Goal: Information Seeking & Learning: Learn about a topic

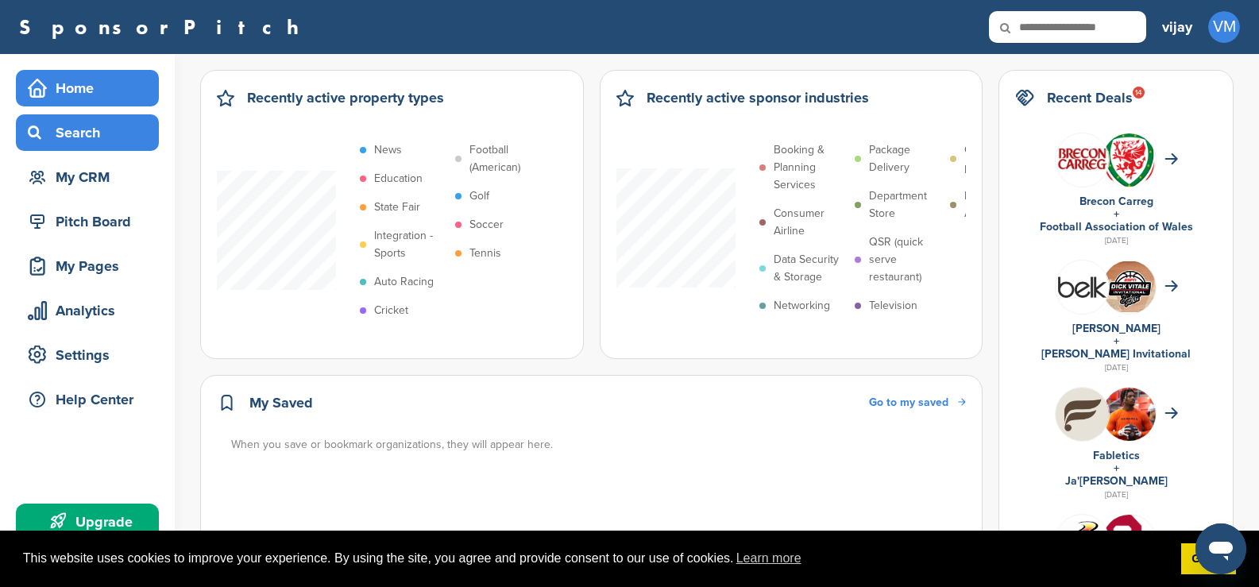
click at [93, 120] on div "Search" at bounding box center [91, 132] width 135 height 29
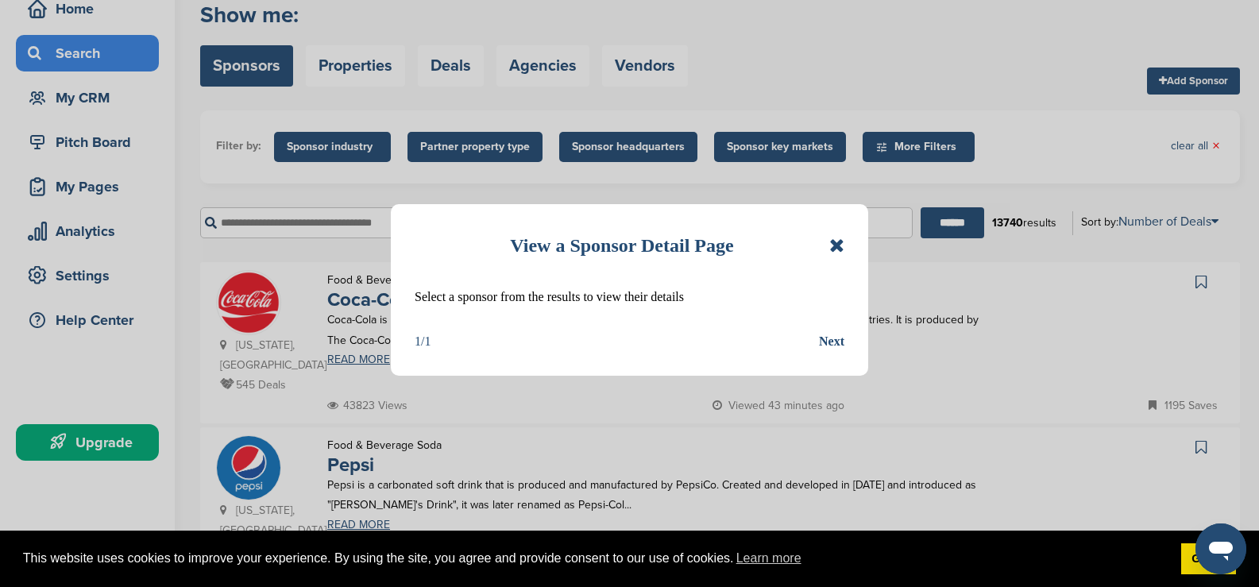
click at [841, 256] on div "View a Sponsor Detail Page" at bounding box center [630, 245] width 430 height 35
click at [838, 245] on icon at bounding box center [836, 245] width 15 height 19
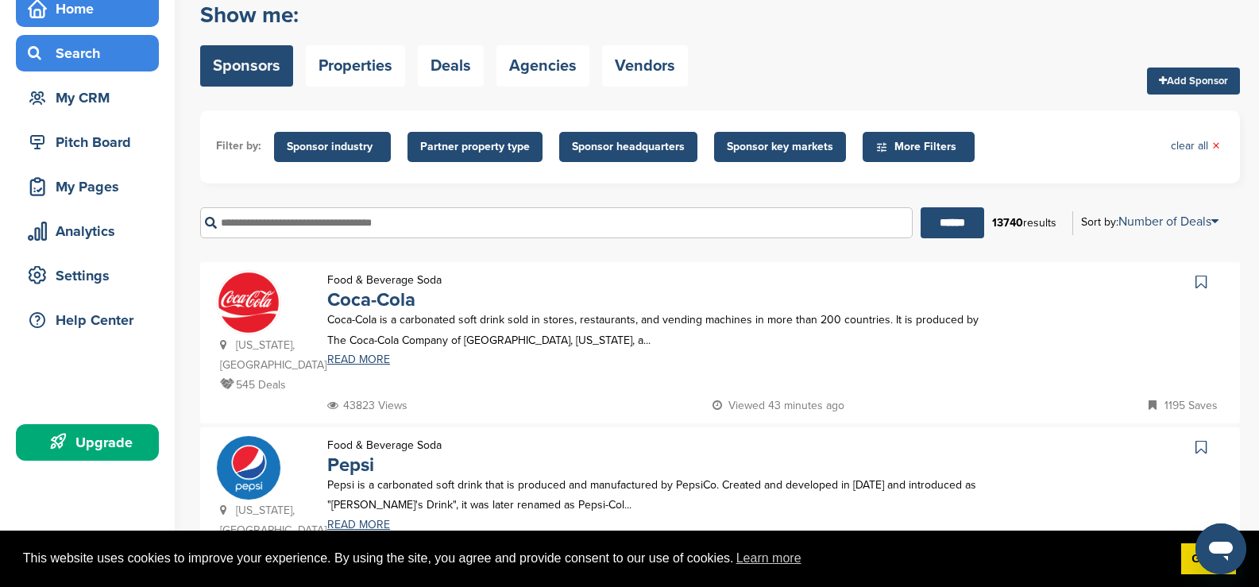
click at [87, 10] on div "Home" at bounding box center [91, 8] width 135 height 29
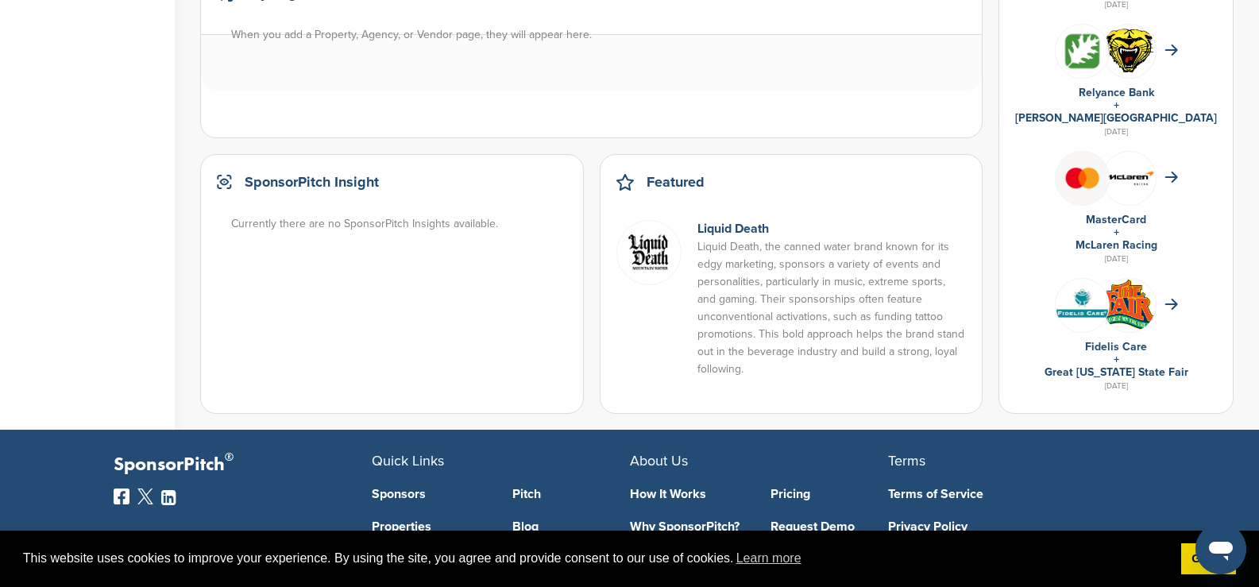
scroll to position [1127, 0]
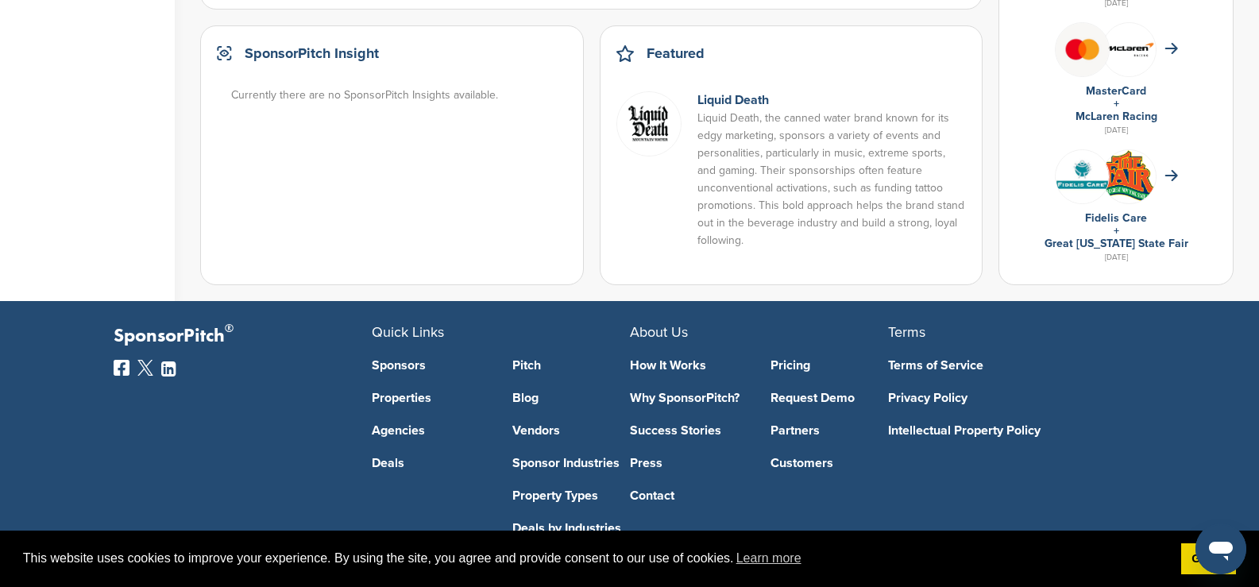
click at [392, 367] on link "Sponsors" at bounding box center [431, 365] width 118 height 13
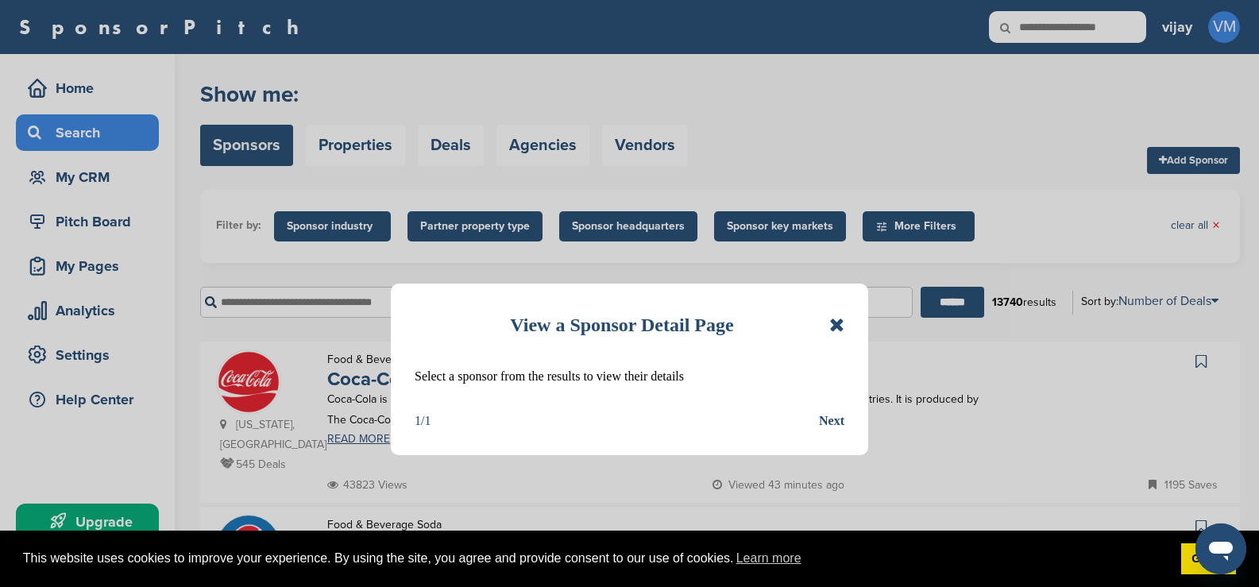
click at [837, 323] on icon at bounding box center [836, 324] width 15 height 19
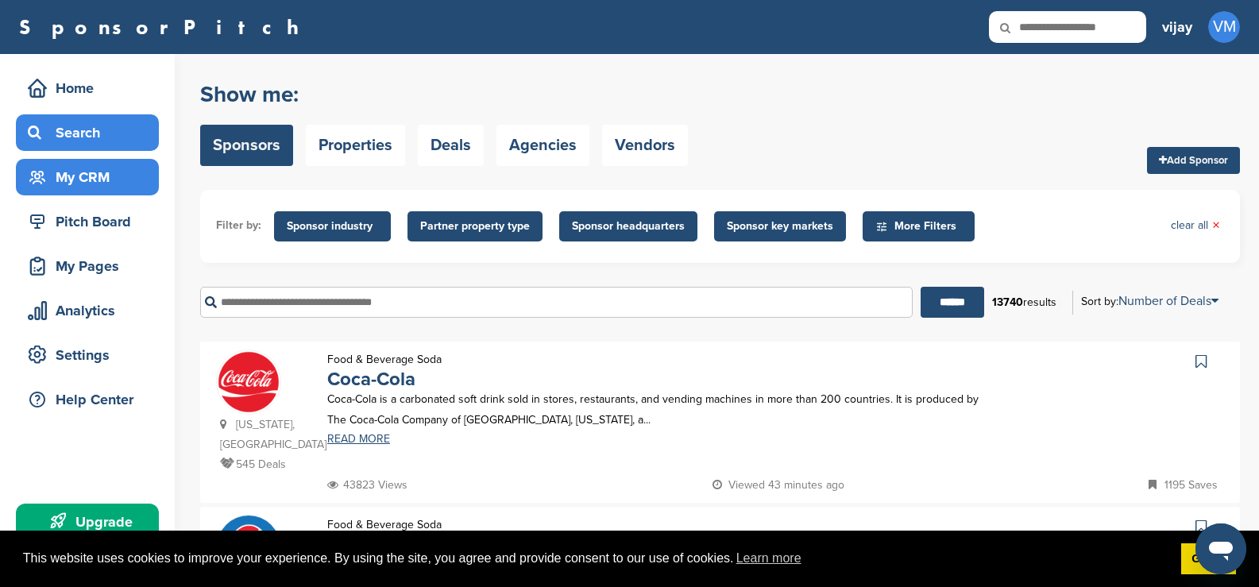
click at [47, 178] on div "My CRM" at bounding box center [91, 177] width 135 height 29
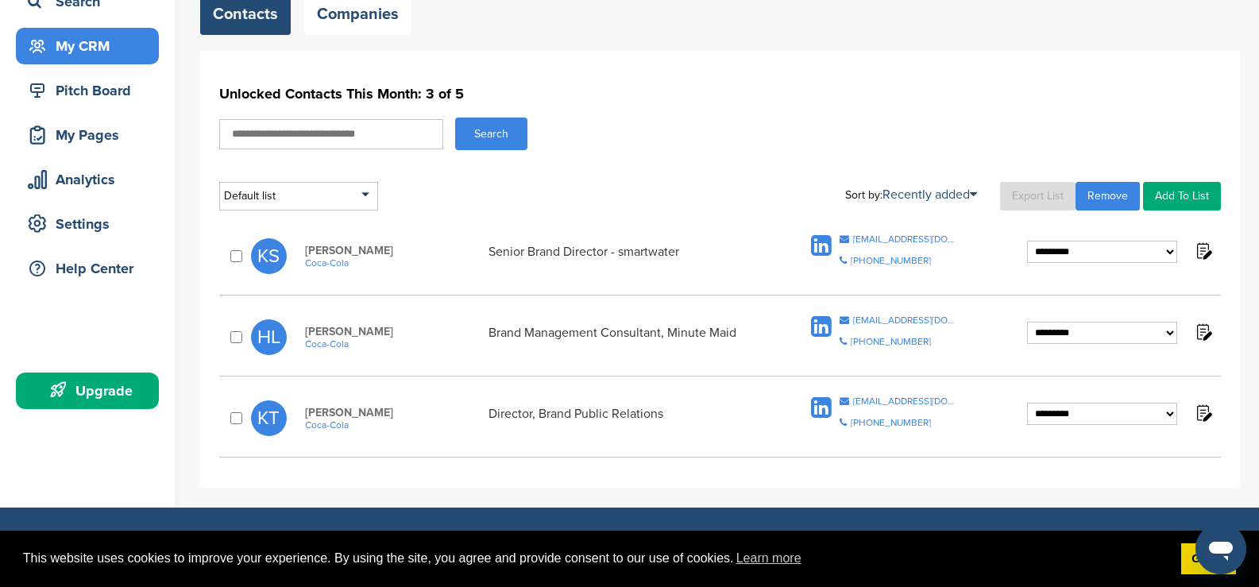
scroll to position [159, 0]
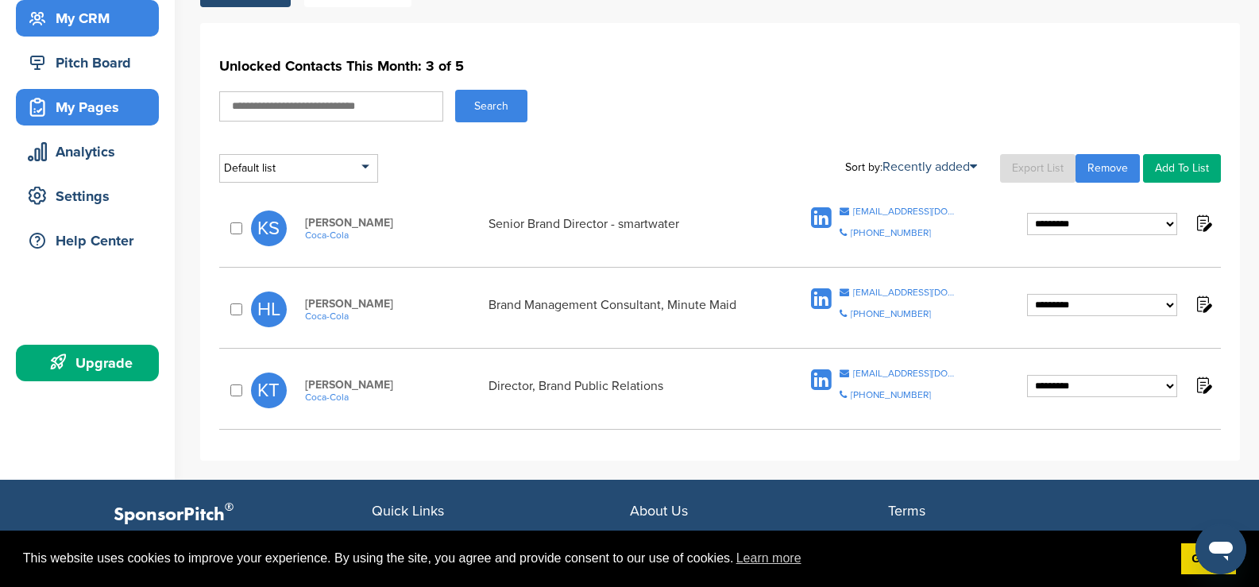
click at [111, 95] on div "My Pages" at bounding box center [91, 107] width 135 height 29
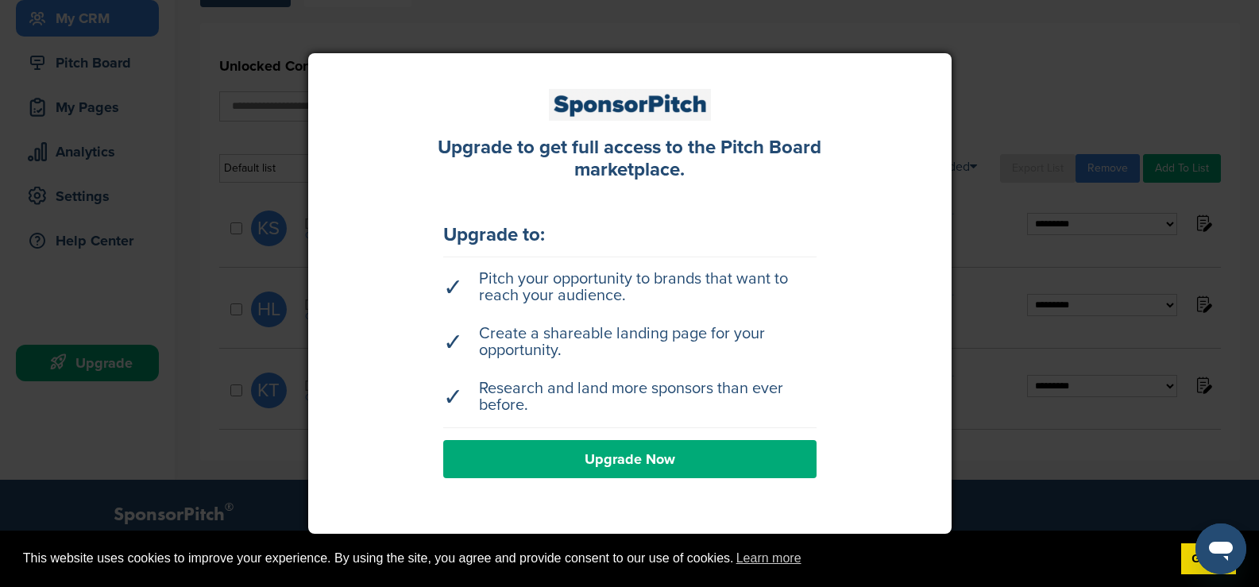
click at [353, 52] on div at bounding box center [629, 293] width 1259 height 587
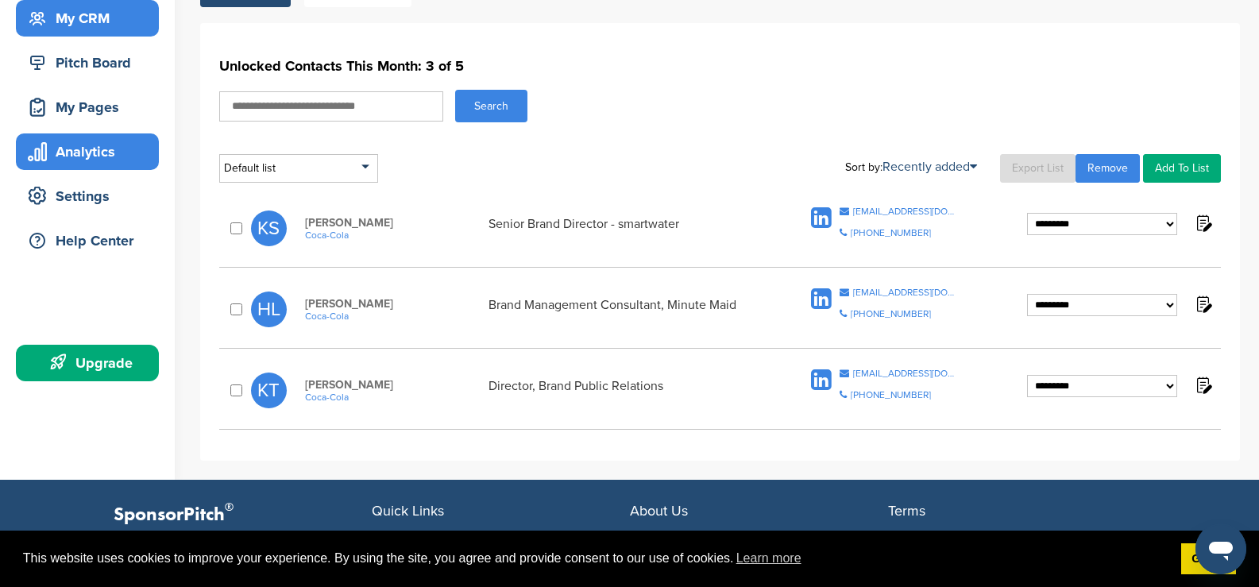
click at [111, 160] on div "Analytics" at bounding box center [91, 151] width 135 height 29
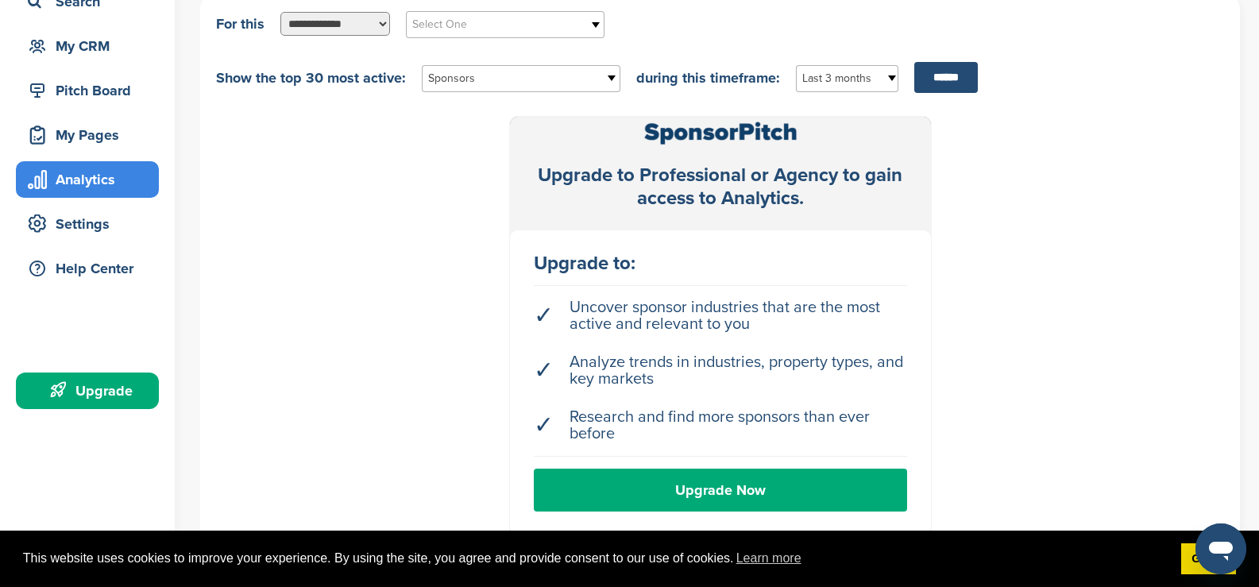
scroll to position [159, 0]
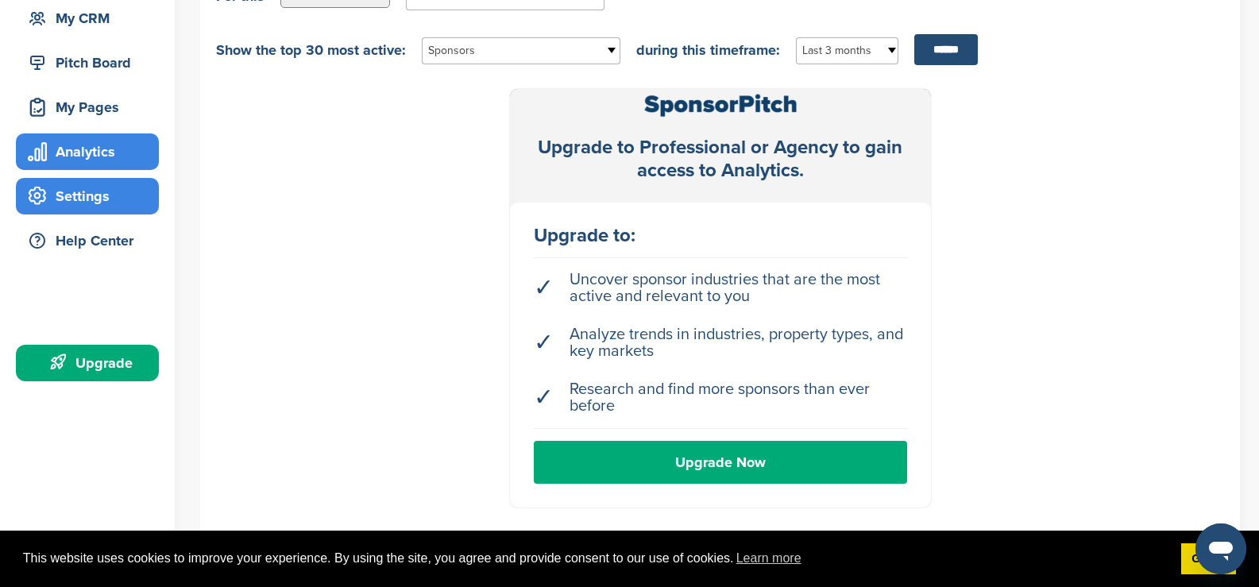
click at [97, 195] on div "Settings" at bounding box center [91, 196] width 135 height 29
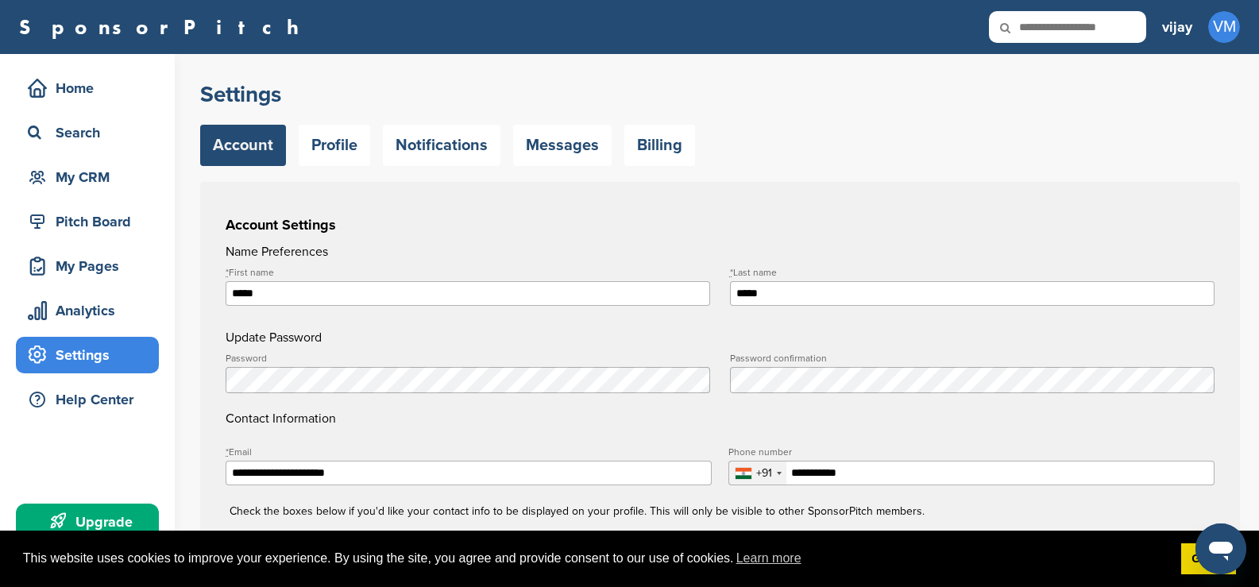
type input "**********"
click at [44, 87] on icon at bounding box center [37, 87] width 17 height 17
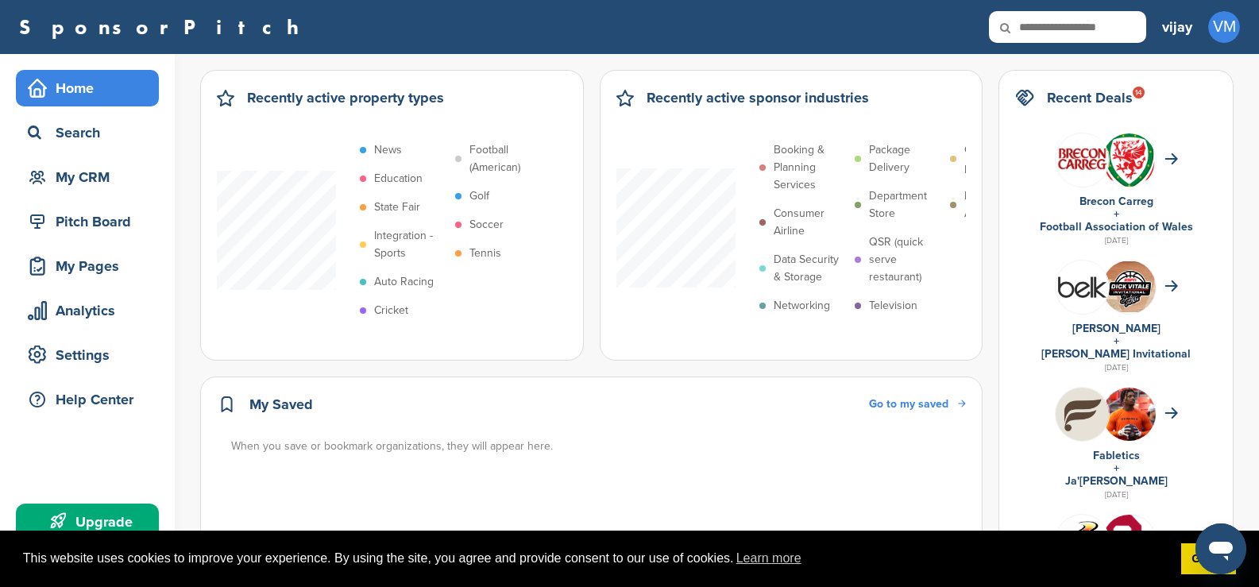
click at [81, 33] on link "SponsorPitch" at bounding box center [164, 27] width 290 height 21
click at [79, 28] on link "SponsorPitch" at bounding box center [164, 27] width 290 height 21
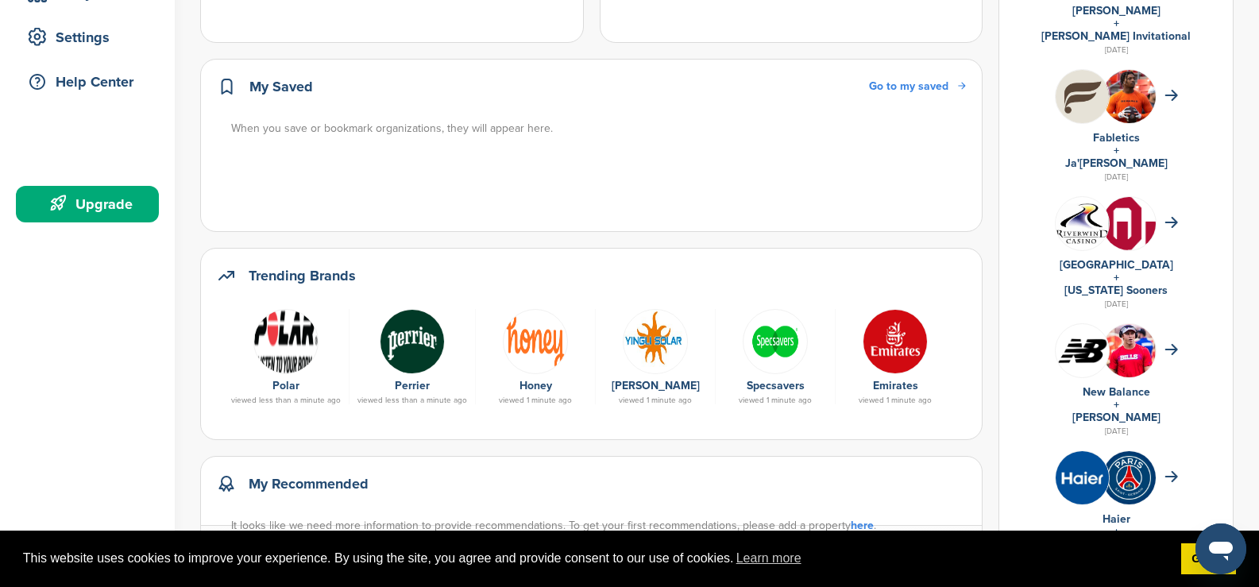
scroll to position [289, 0]
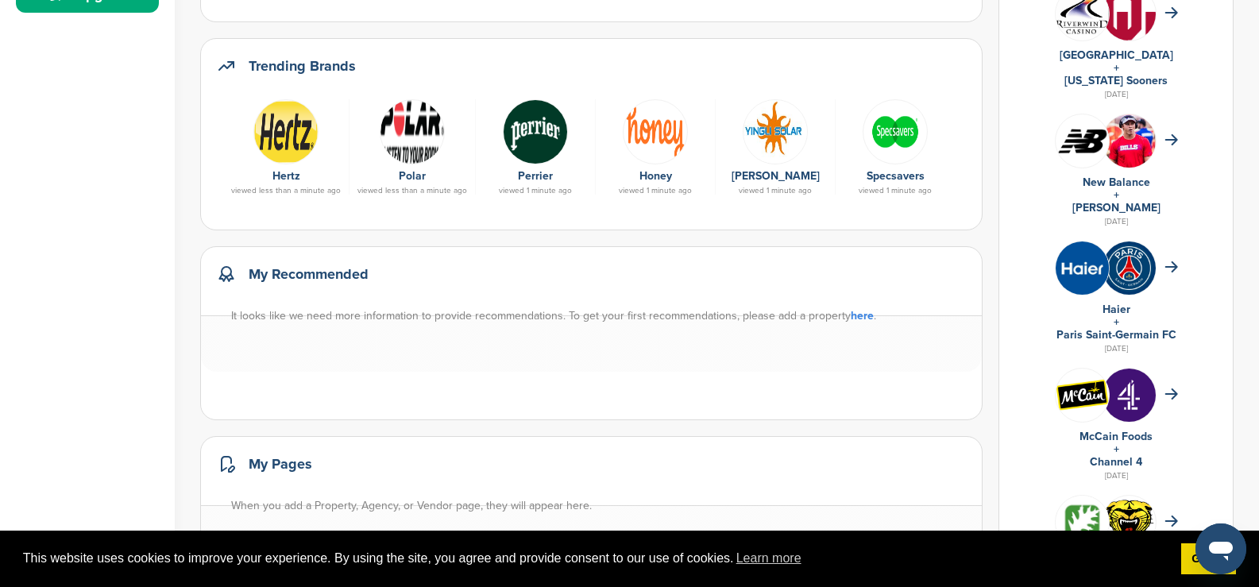
scroll to position [397, 0]
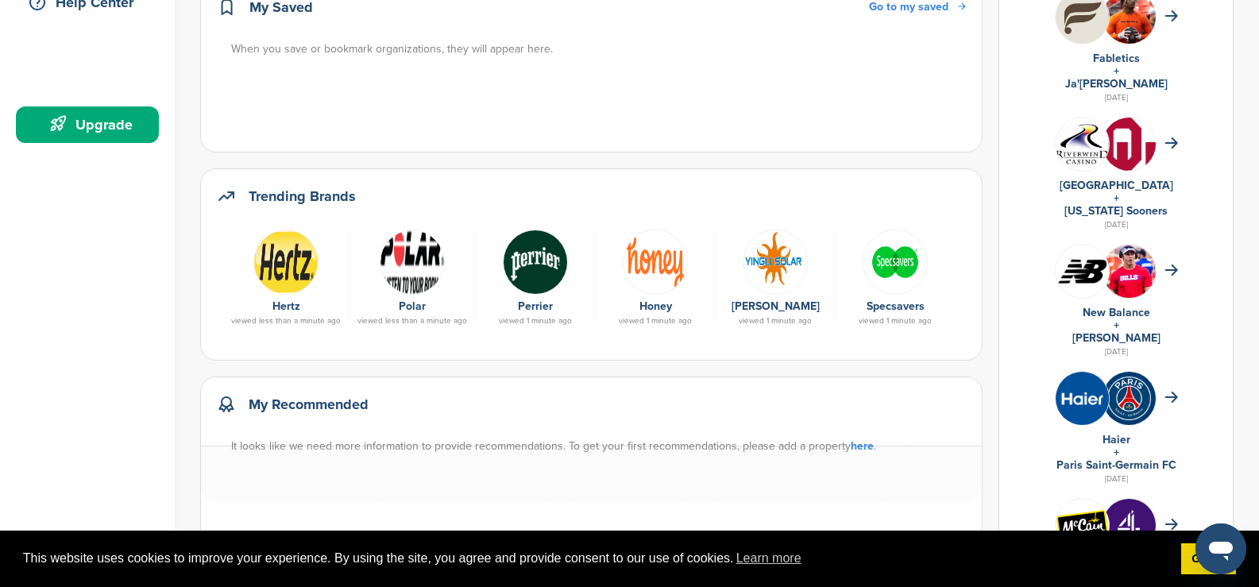
click at [293, 206] on h2 "Trending Brands" at bounding box center [302, 196] width 107 height 22
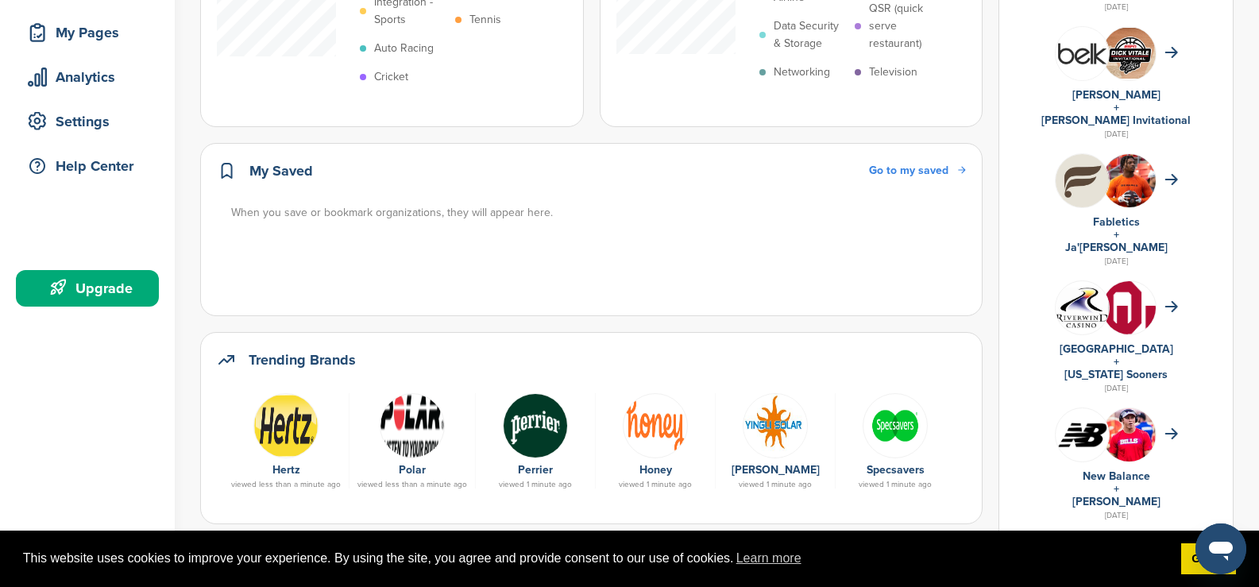
scroll to position [0, 0]
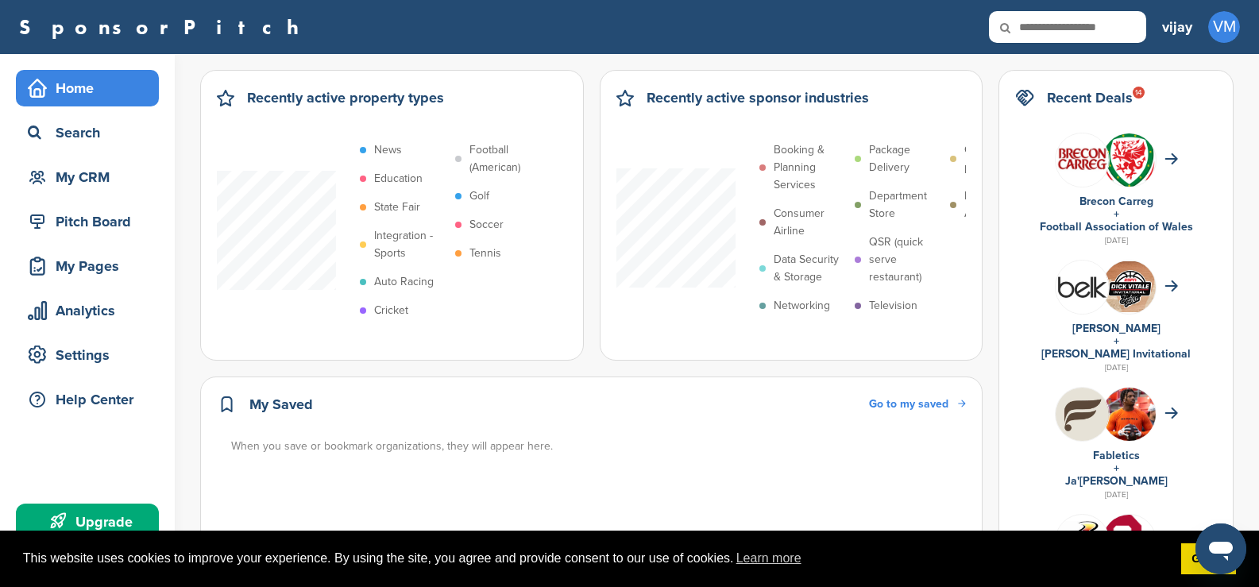
click at [56, 25] on link "SponsorPitch" at bounding box center [164, 27] width 290 height 21
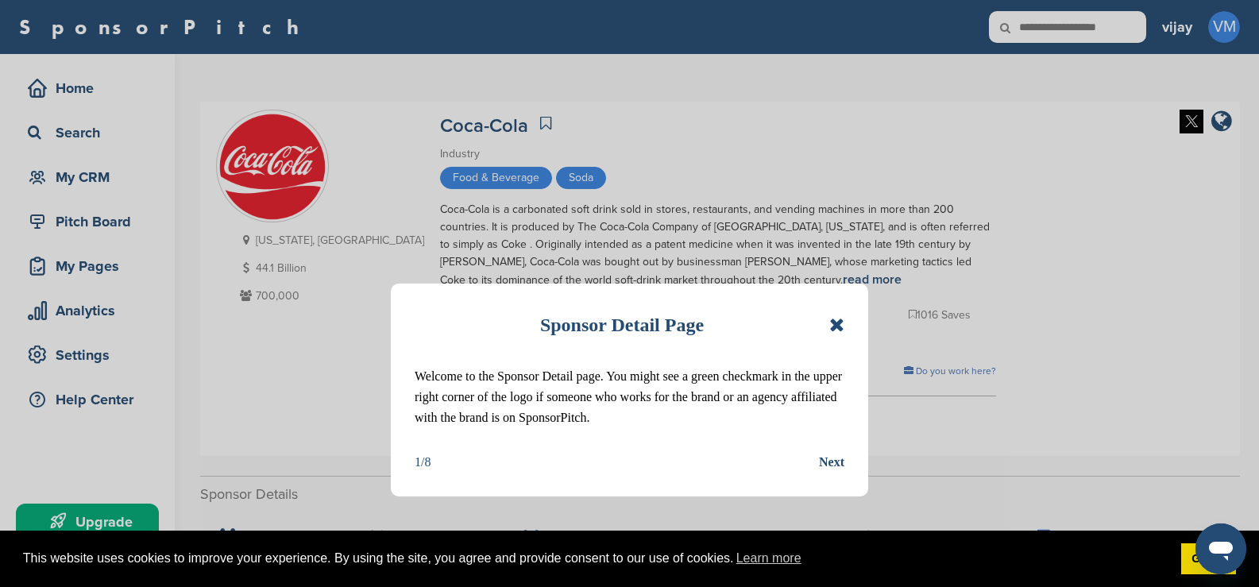
click at [835, 326] on icon at bounding box center [836, 324] width 15 height 19
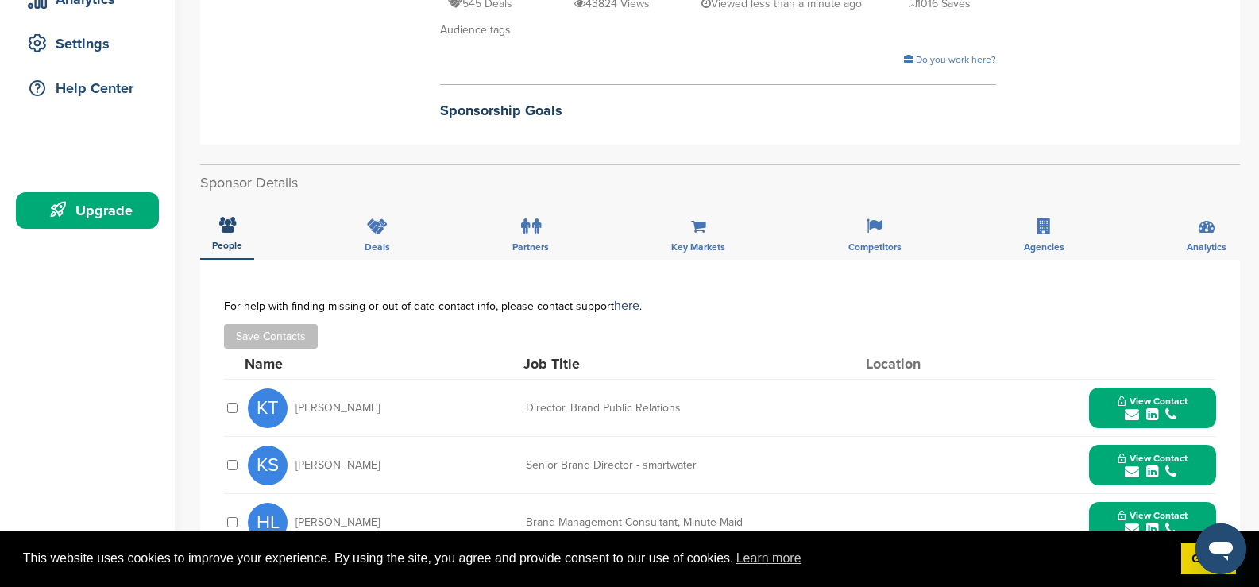
scroll to position [159, 0]
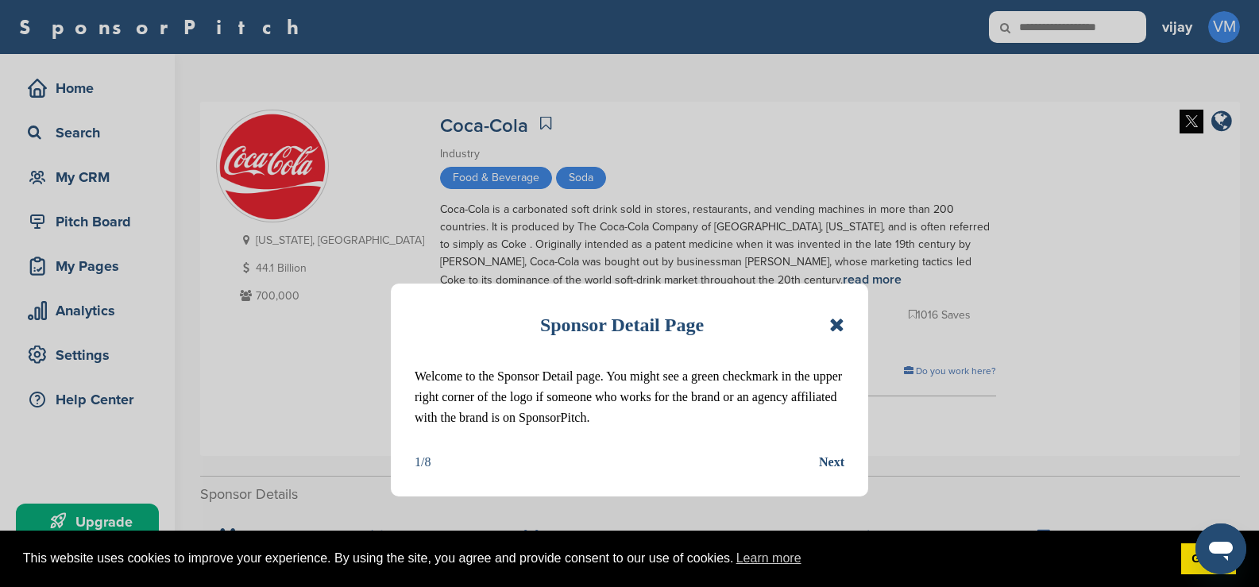
click at [838, 322] on icon at bounding box center [836, 324] width 15 height 19
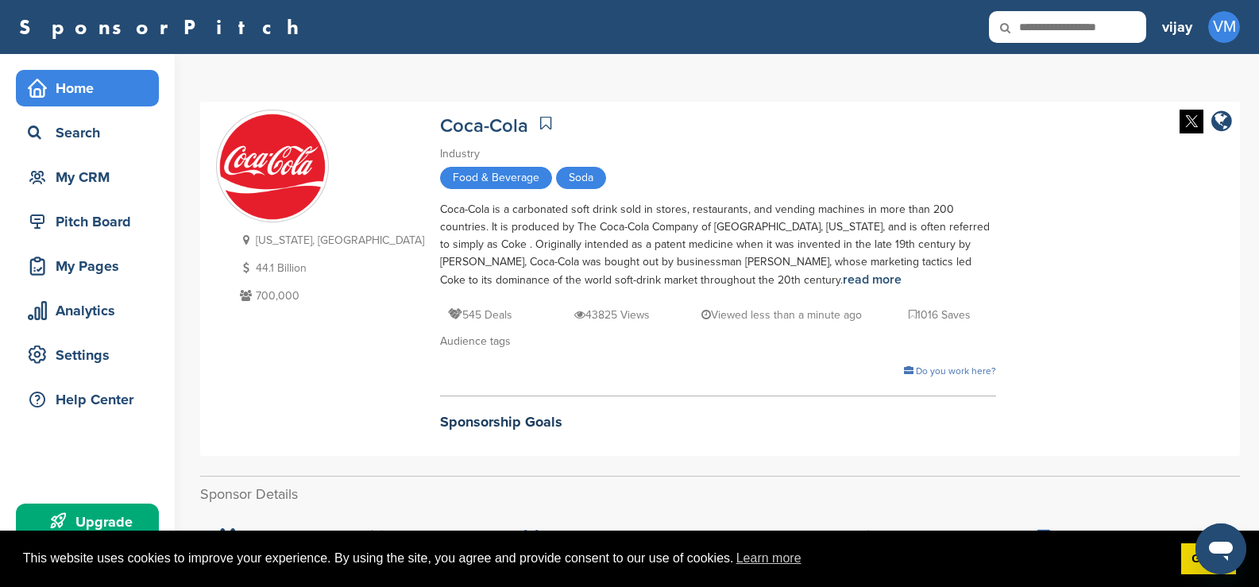
click at [114, 87] on div "Home" at bounding box center [91, 88] width 135 height 29
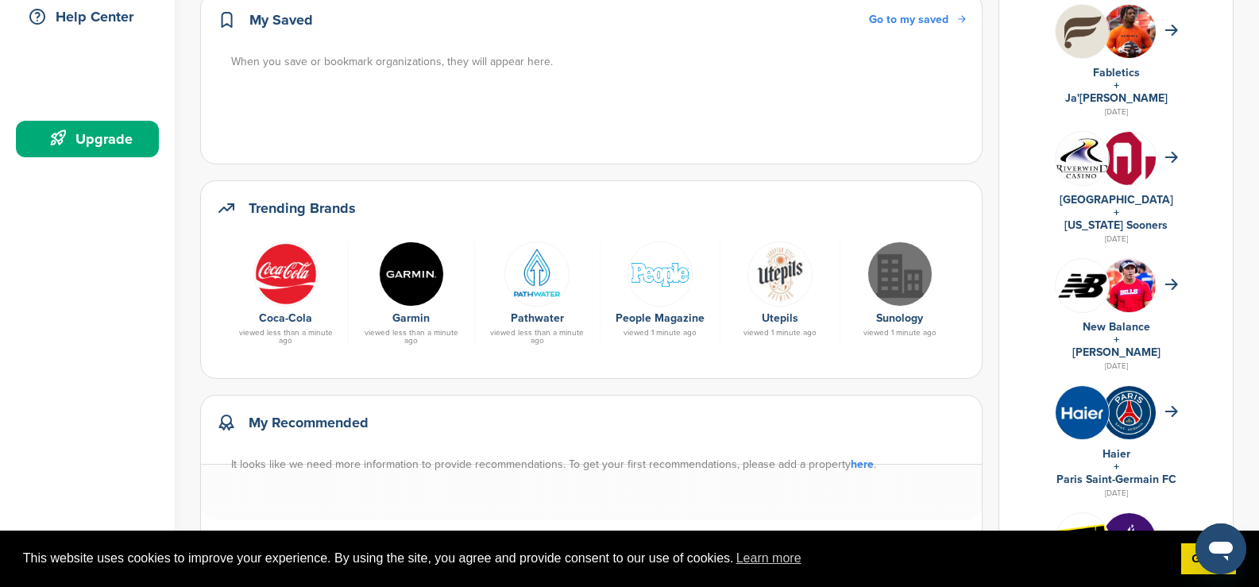
scroll to position [397, 0]
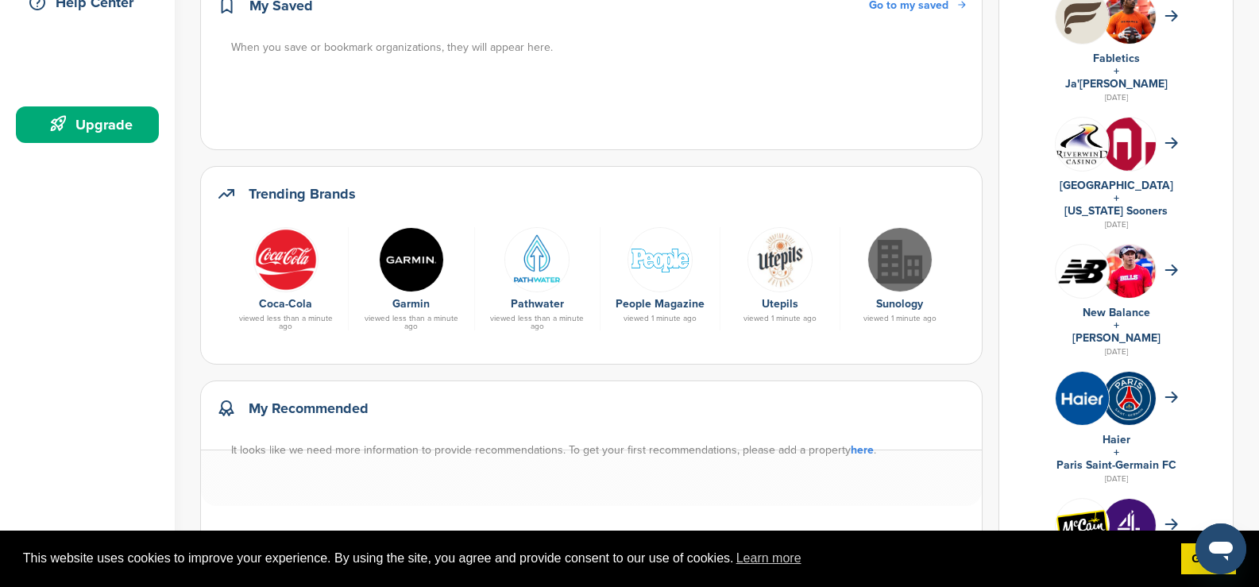
click at [297, 280] on img at bounding box center [285, 259] width 65 height 65
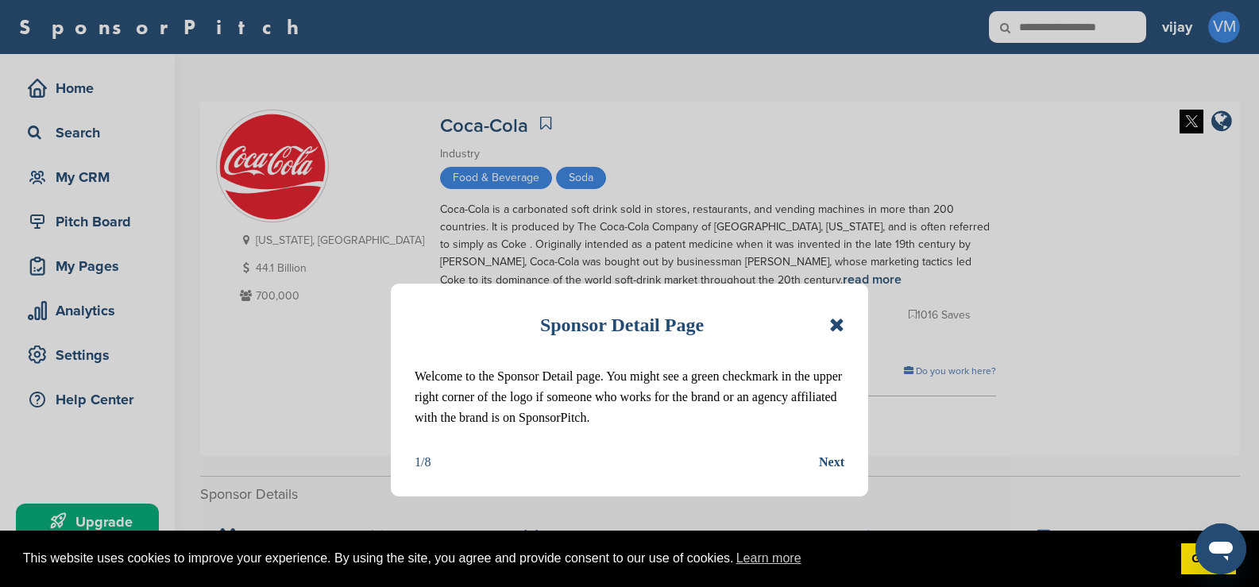
click at [839, 328] on icon at bounding box center [836, 324] width 15 height 19
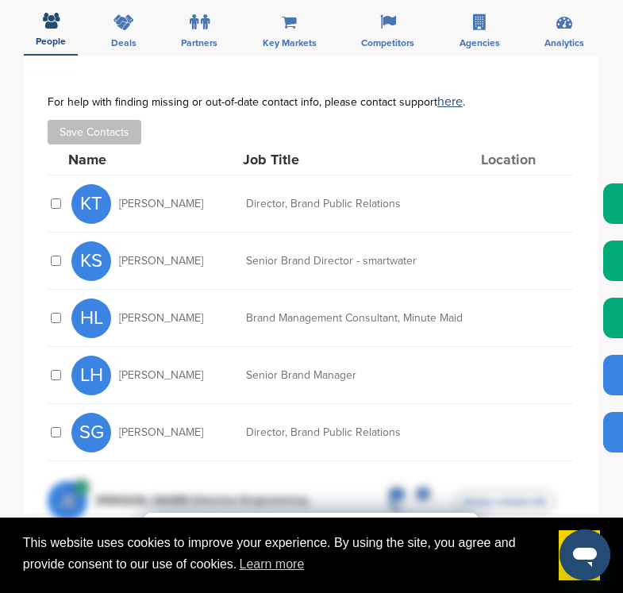
scroll to position [715, 0]
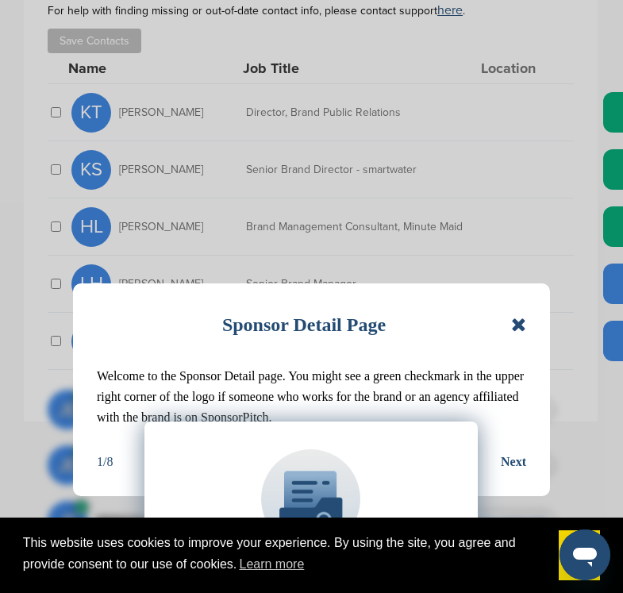
click at [515, 322] on icon at bounding box center [518, 324] width 15 height 19
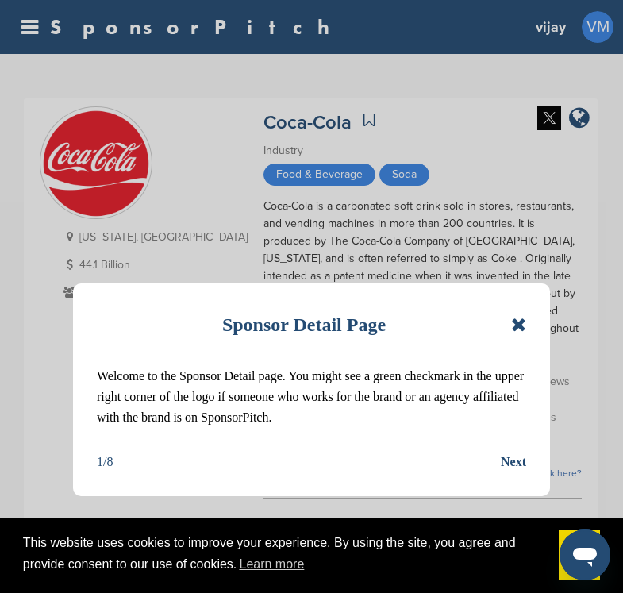
drag, startPoint x: 516, startPoint y: 328, endPoint x: 512, endPoint y: 317, distance: 11.8
click at [516, 329] on icon at bounding box center [518, 324] width 15 height 19
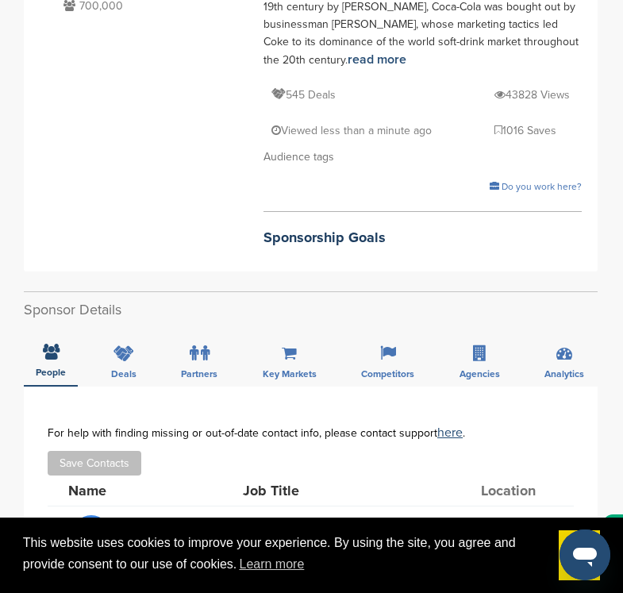
scroll to position [397, 0]
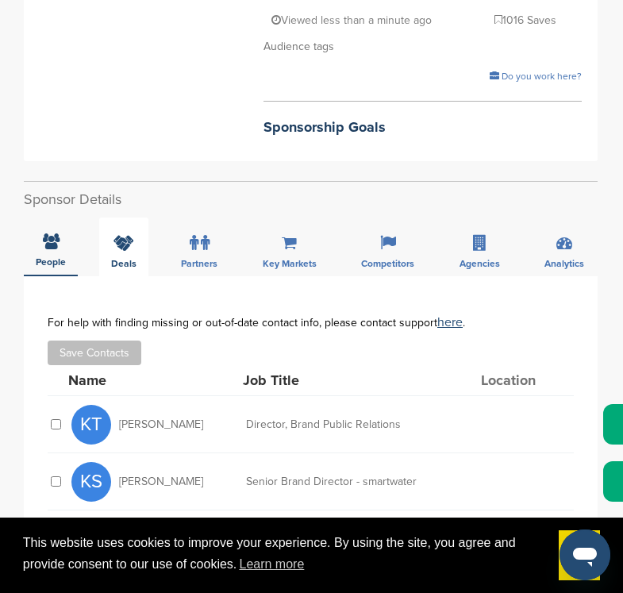
click at [130, 220] on div "Deals" at bounding box center [123, 247] width 49 height 59
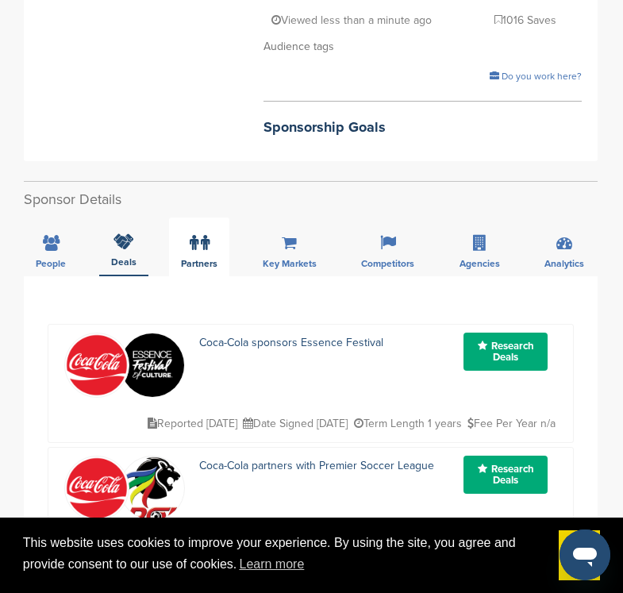
click at [213, 218] on div "Partners" at bounding box center [199, 247] width 60 height 59
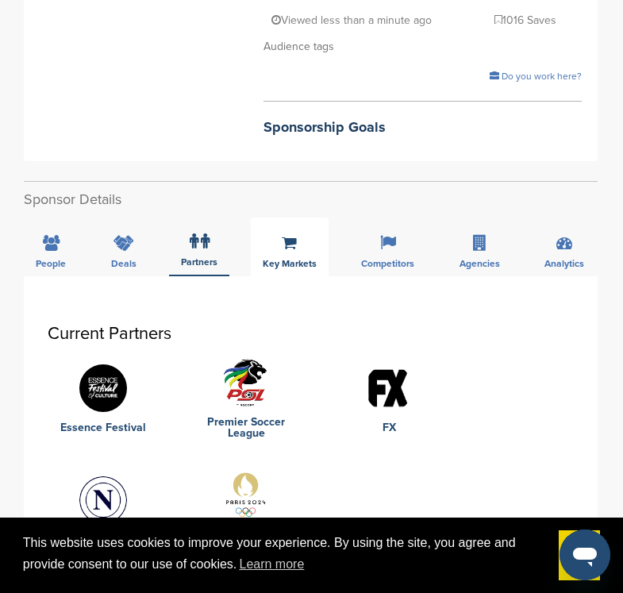
drag, startPoint x: 303, startPoint y: 220, endPoint x: 315, endPoint y: 217, distance: 11.6
click at [303, 219] on div "Key Markets" at bounding box center [290, 247] width 78 height 59
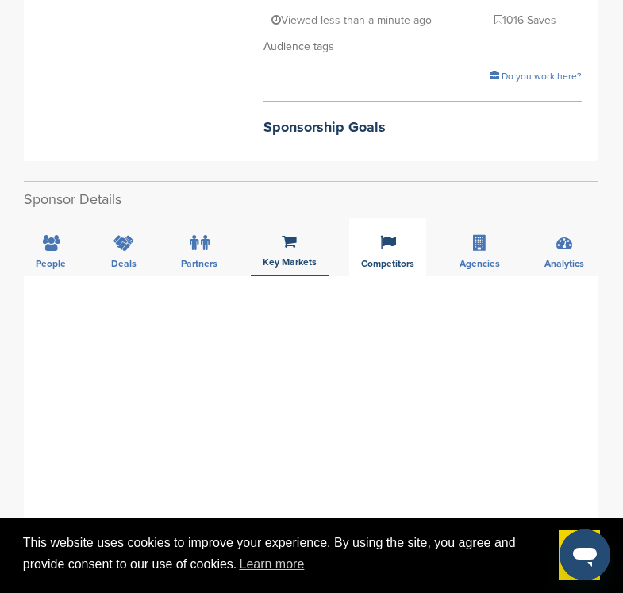
drag, startPoint x: 369, startPoint y: 226, endPoint x: 376, endPoint y: 195, distance: 31.8
click at [376, 218] on div "Competitors" at bounding box center [387, 247] width 77 height 59
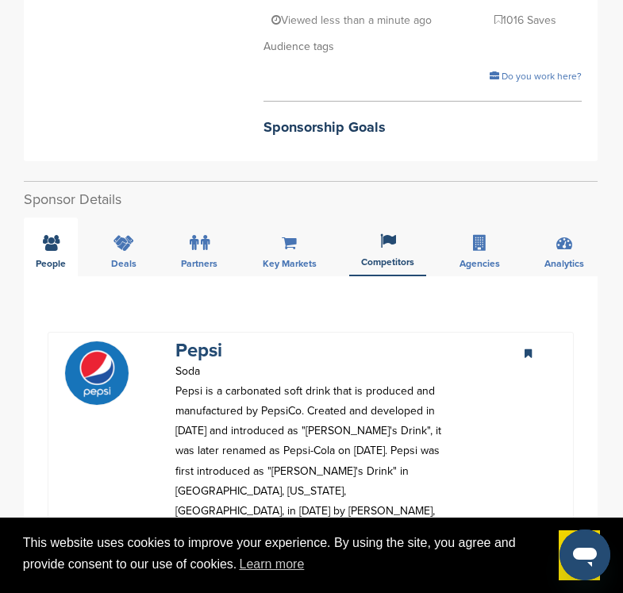
click at [46, 235] on icon at bounding box center [51, 243] width 17 height 16
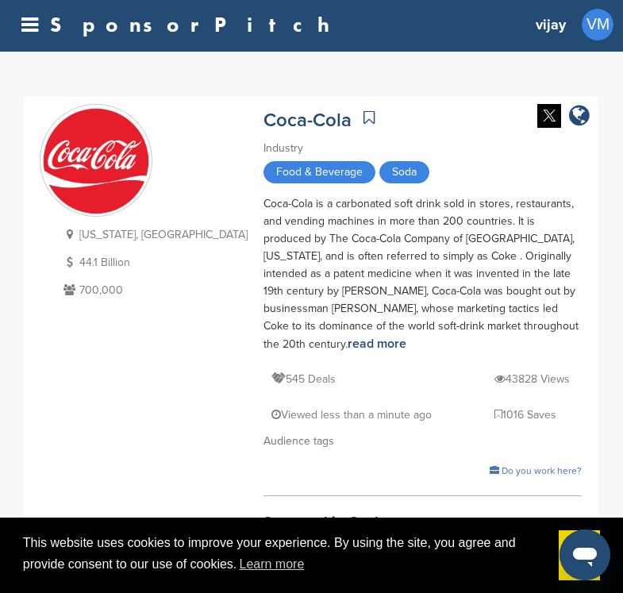
scroll to position [0, 0]
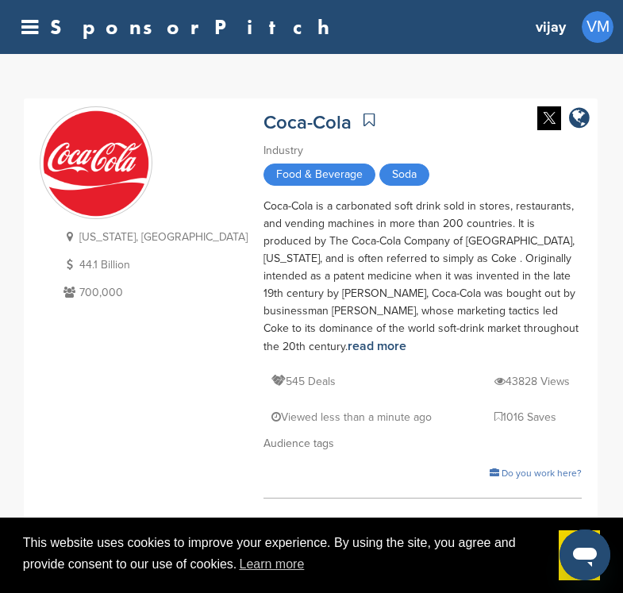
click at [28, 21] on icon at bounding box center [29, 27] width 17 height 20
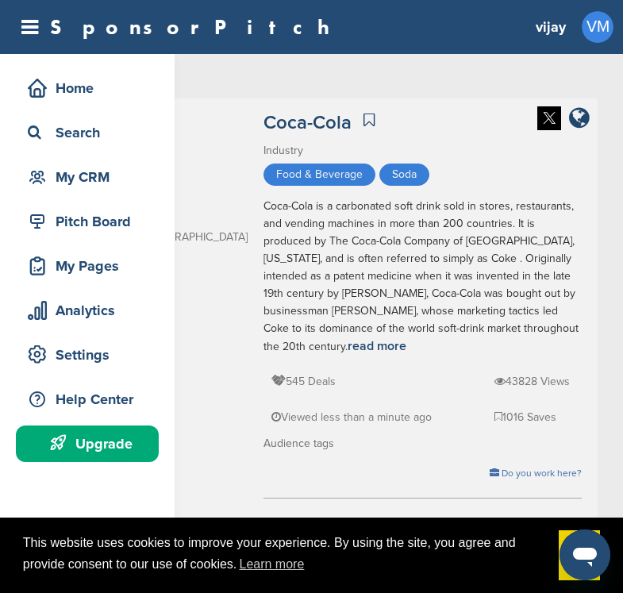
click at [237, 73] on div "Home Search My CRM Pitch Board My Pages Analytics Settings Help Center Upgrade" at bounding box center [311, 350] width 623 height 593
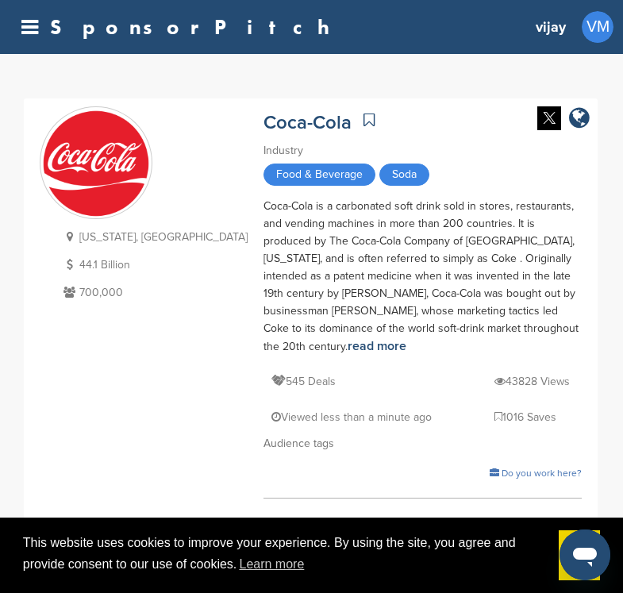
click at [23, 27] on icon at bounding box center [29, 27] width 17 height 20
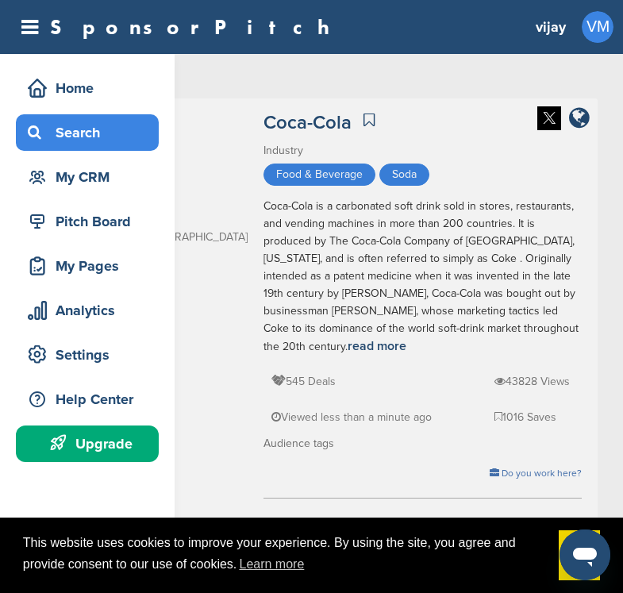
click at [95, 125] on div "Search" at bounding box center [91, 132] width 135 height 29
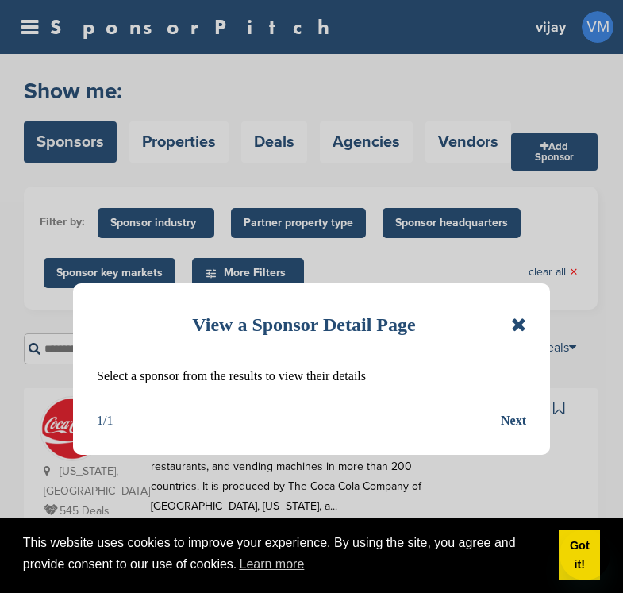
drag, startPoint x: 0, startPoint y: 0, endPoint x: 519, endPoint y: 328, distance: 614.3
click at [519, 328] on icon at bounding box center [518, 324] width 15 height 19
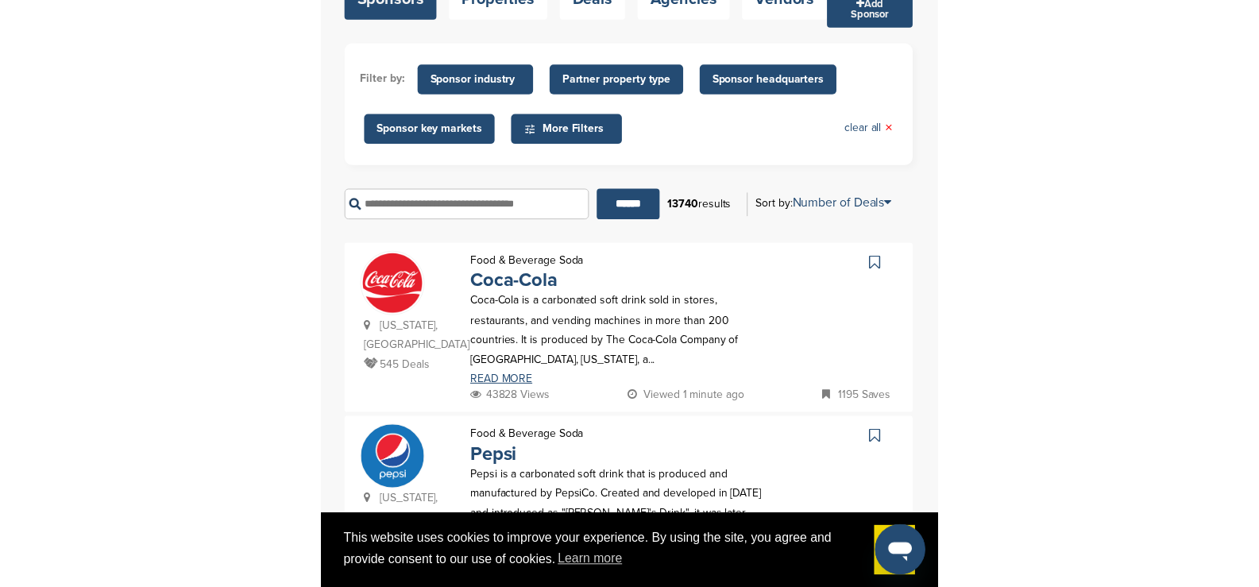
scroll to position [318, 0]
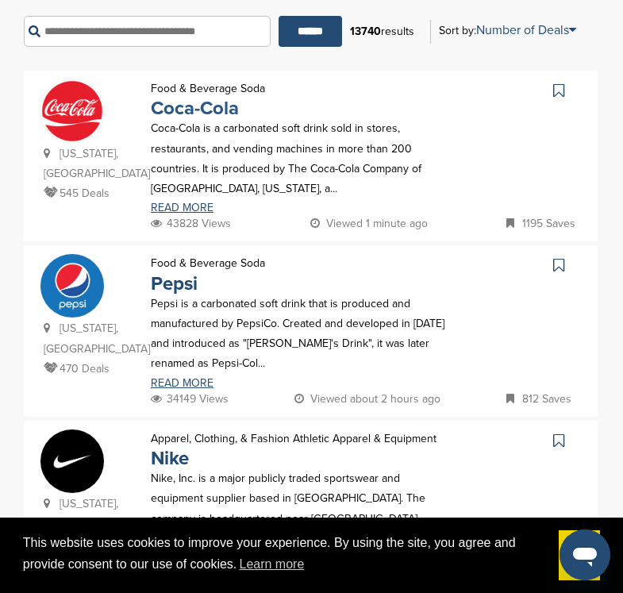
click at [194, 110] on link "Coca-Cola" at bounding box center [195, 108] width 88 height 23
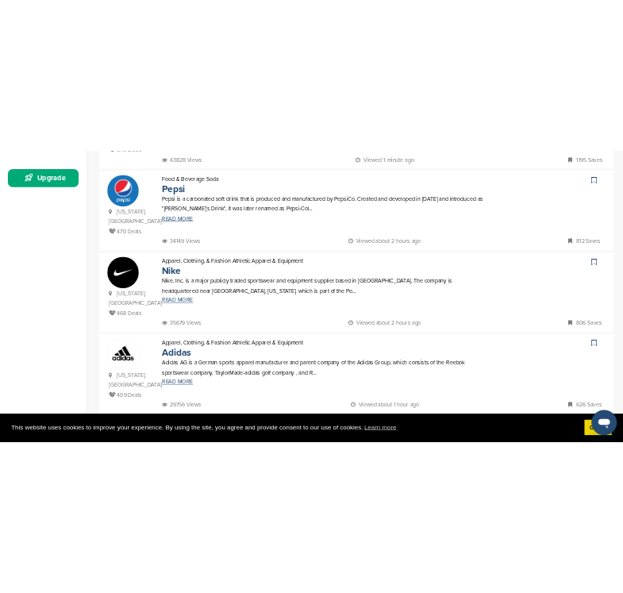
scroll to position [477, 0]
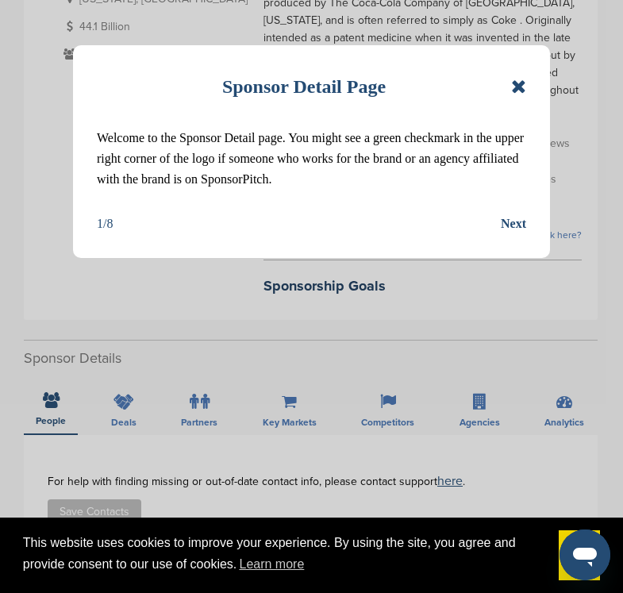
click at [520, 85] on icon at bounding box center [518, 86] width 15 height 19
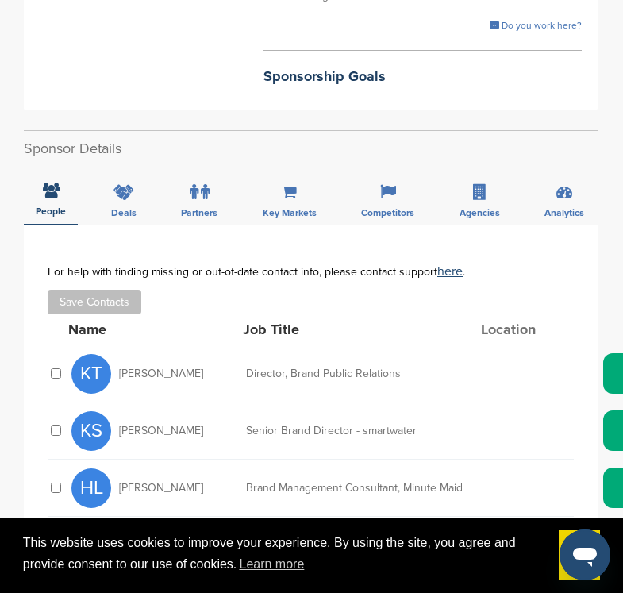
scroll to position [477, 0]
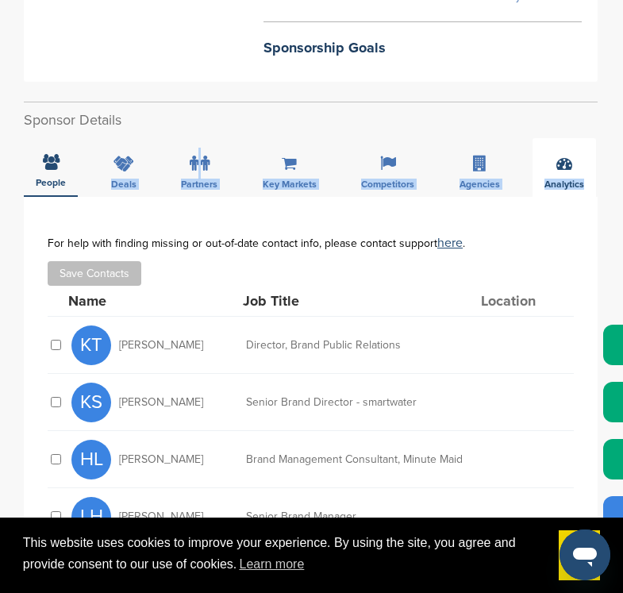
drag, startPoint x: 29, startPoint y: 129, endPoint x: 584, endPoint y: 156, distance: 555.0
click at [584, 156] on div "People Deals Partners Key Markets Competitors Agencies Analytics" at bounding box center [311, 167] width 574 height 59
click at [557, 179] on span "Analytics" at bounding box center [565, 184] width 40 height 10
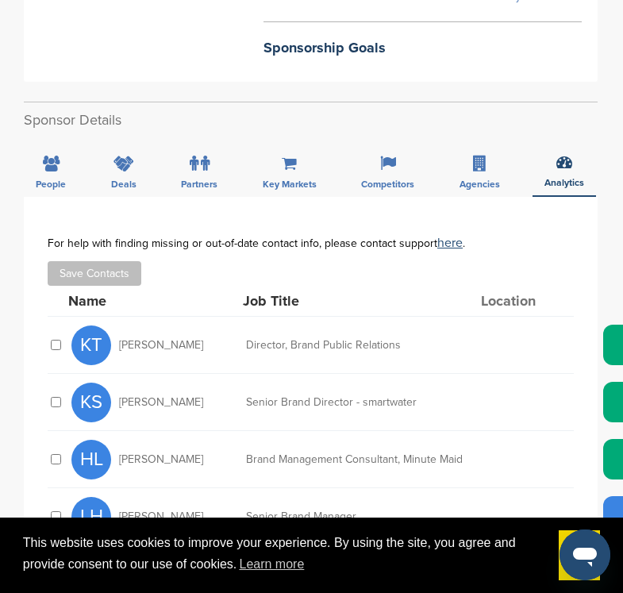
click at [549, 197] on div "**********" at bounding box center [311, 425] width 574 height 457
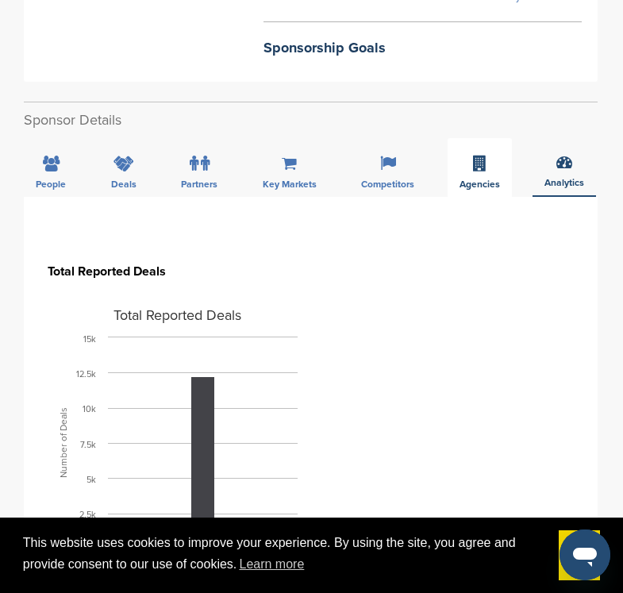
click at [483, 143] on div "Agencies" at bounding box center [480, 167] width 64 height 59
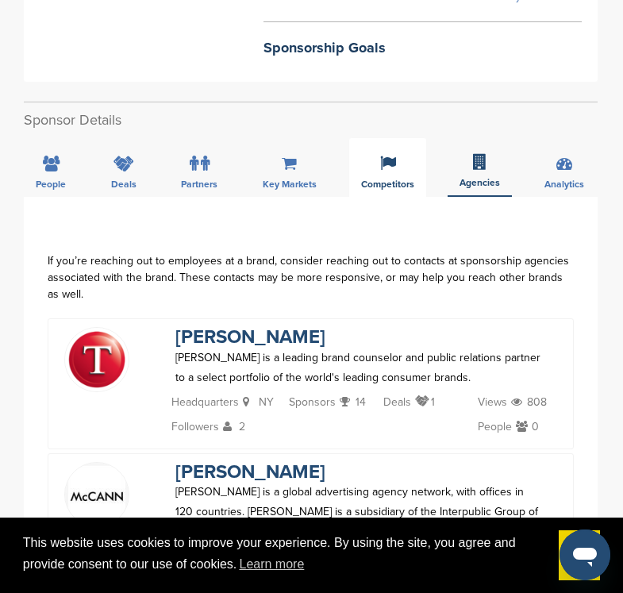
click at [400, 138] on div "Competitors" at bounding box center [387, 167] width 77 height 59
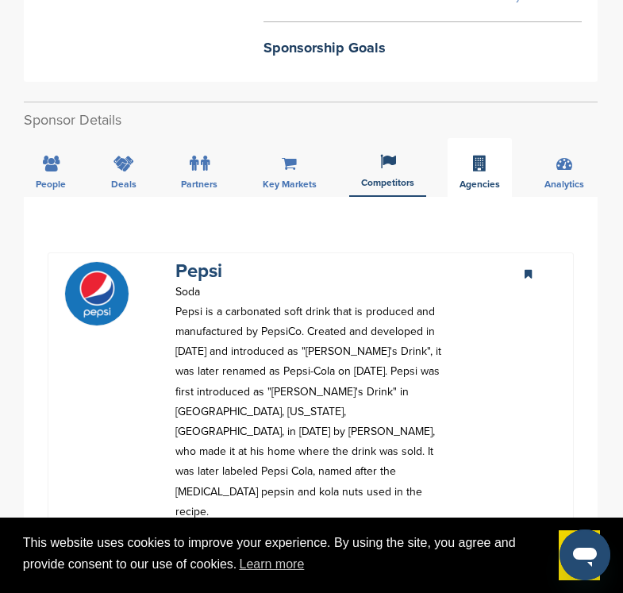
click at [474, 156] on icon at bounding box center [480, 164] width 14 height 16
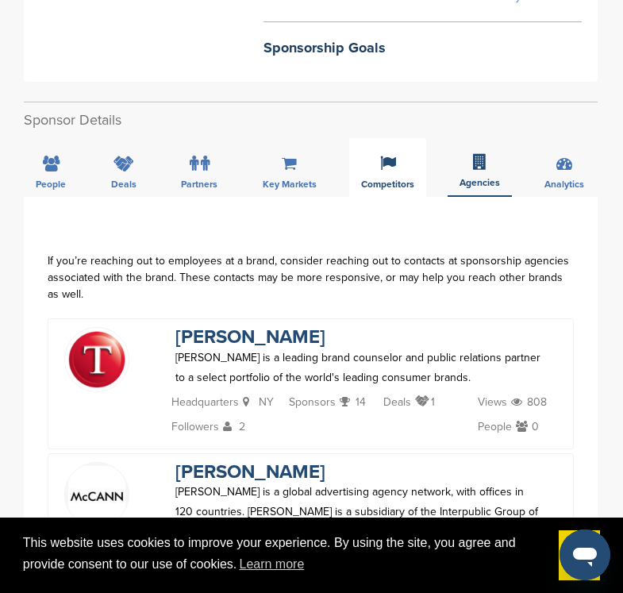
click at [389, 179] on span "Competitors" at bounding box center [387, 184] width 53 height 10
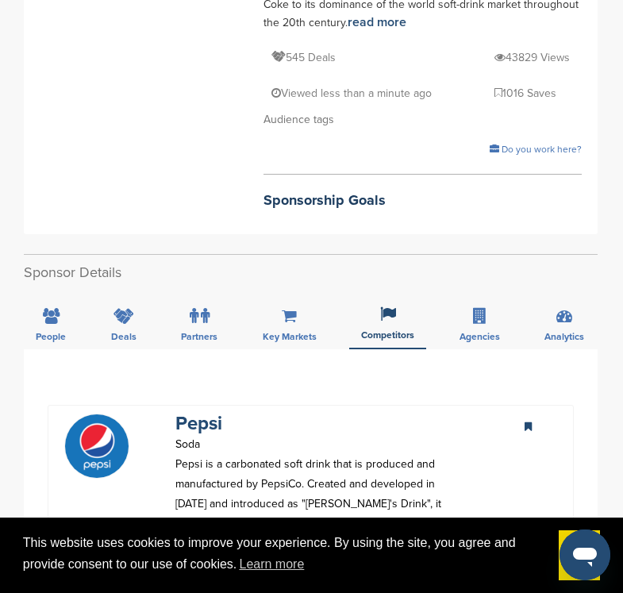
scroll to position [318, 0]
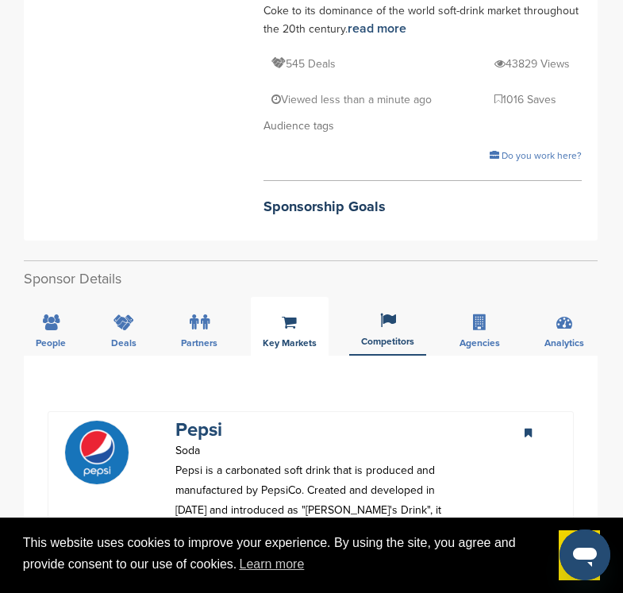
click at [285, 315] on icon at bounding box center [289, 323] width 15 height 16
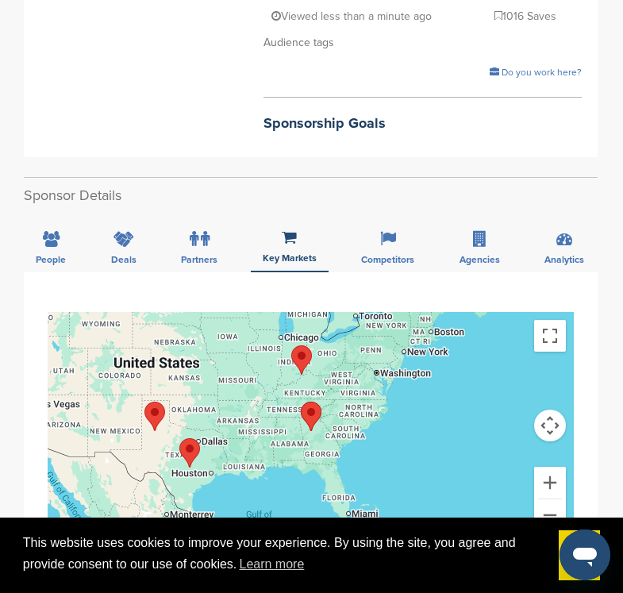
scroll to position [397, 0]
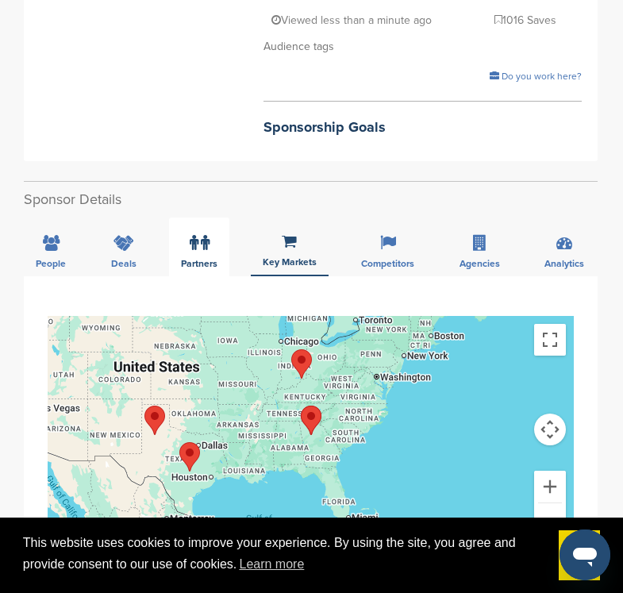
click at [207, 259] on span "Partners" at bounding box center [199, 264] width 37 height 10
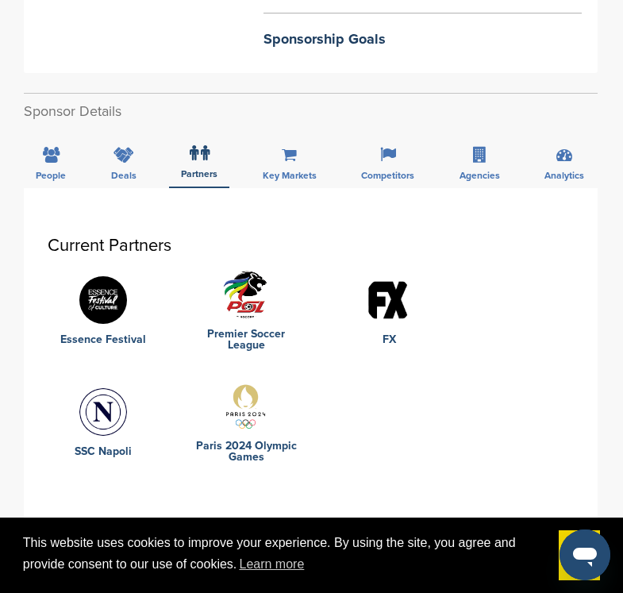
scroll to position [477, 0]
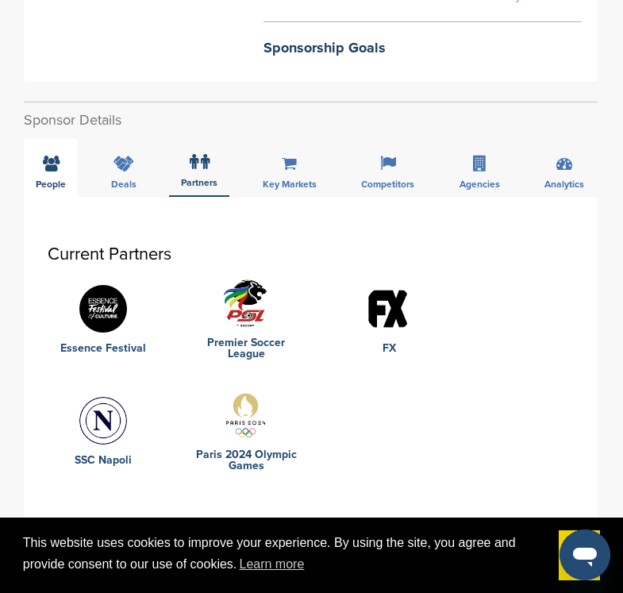
drag, startPoint x: 33, startPoint y: 134, endPoint x: 66, endPoint y: 138, distance: 33.6
click at [66, 138] on div "People" at bounding box center [51, 167] width 54 height 59
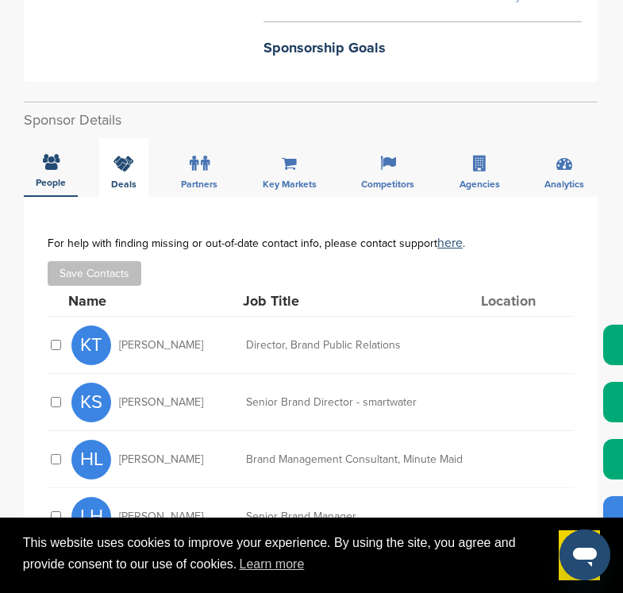
click at [137, 147] on div "Deals" at bounding box center [123, 167] width 49 height 59
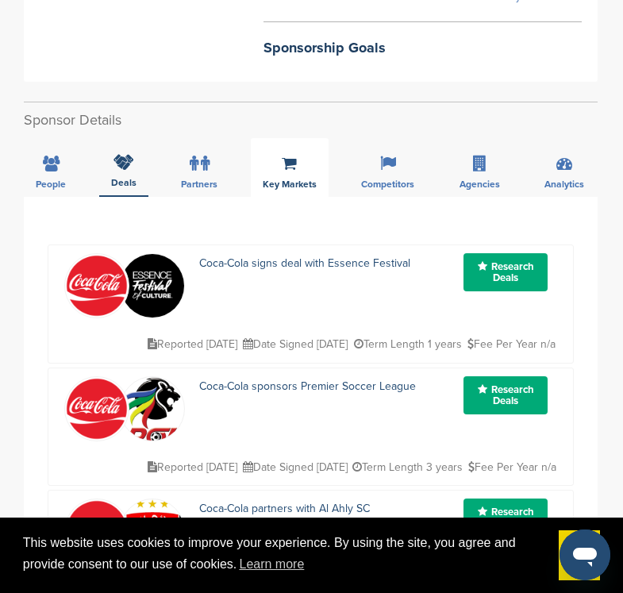
click at [285, 156] on icon at bounding box center [289, 164] width 15 height 16
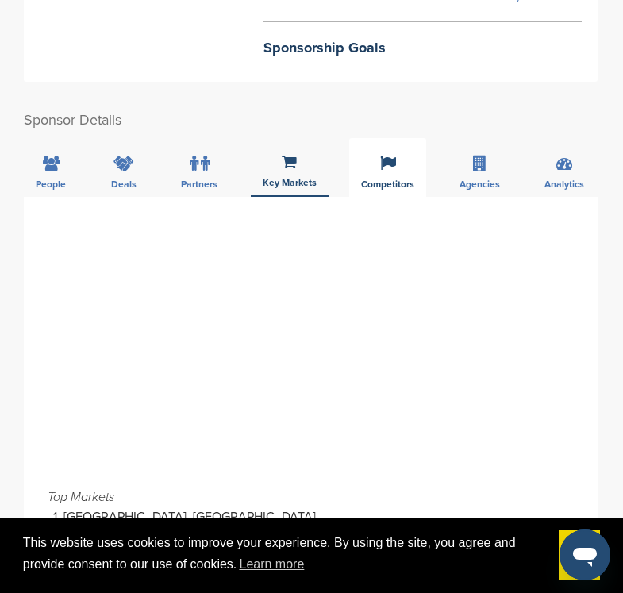
click at [398, 138] on div "Competitors" at bounding box center [387, 167] width 77 height 59
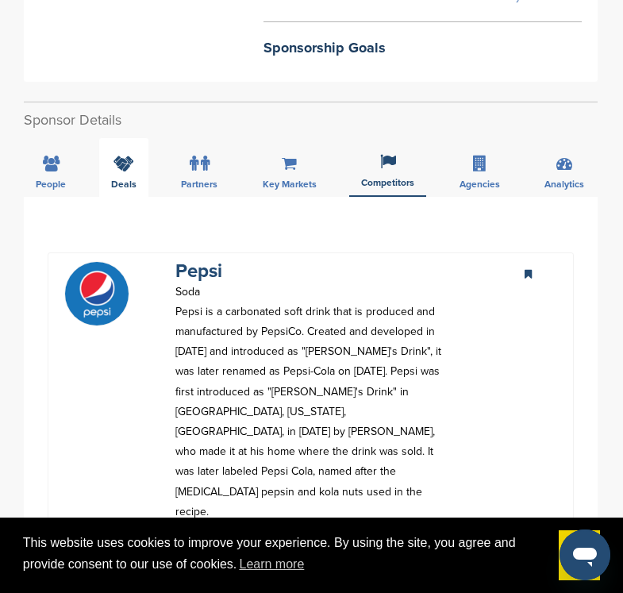
click at [117, 156] on icon at bounding box center [124, 164] width 21 height 16
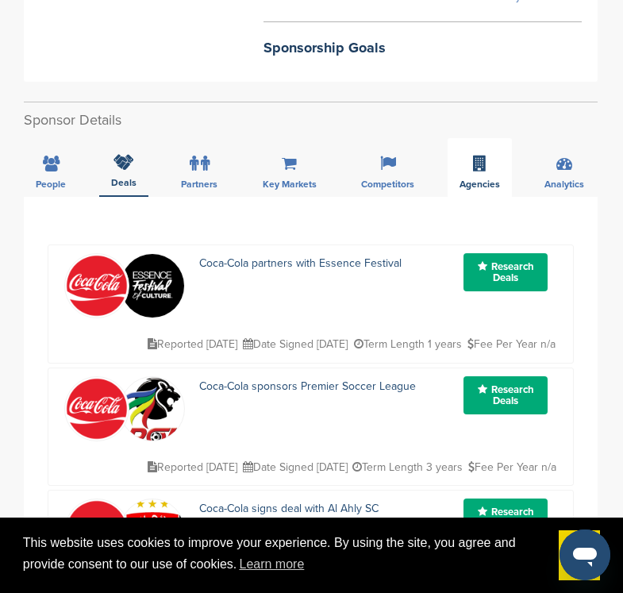
click at [491, 142] on div "Agencies" at bounding box center [480, 167] width 64 height 59
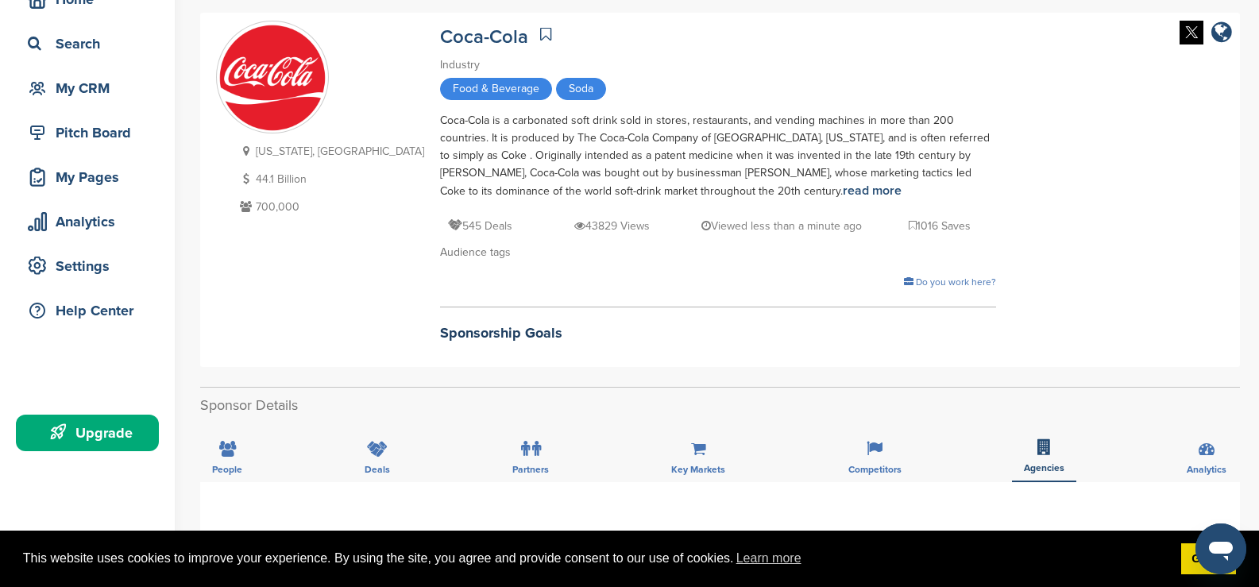
scroll to position [79, 0]
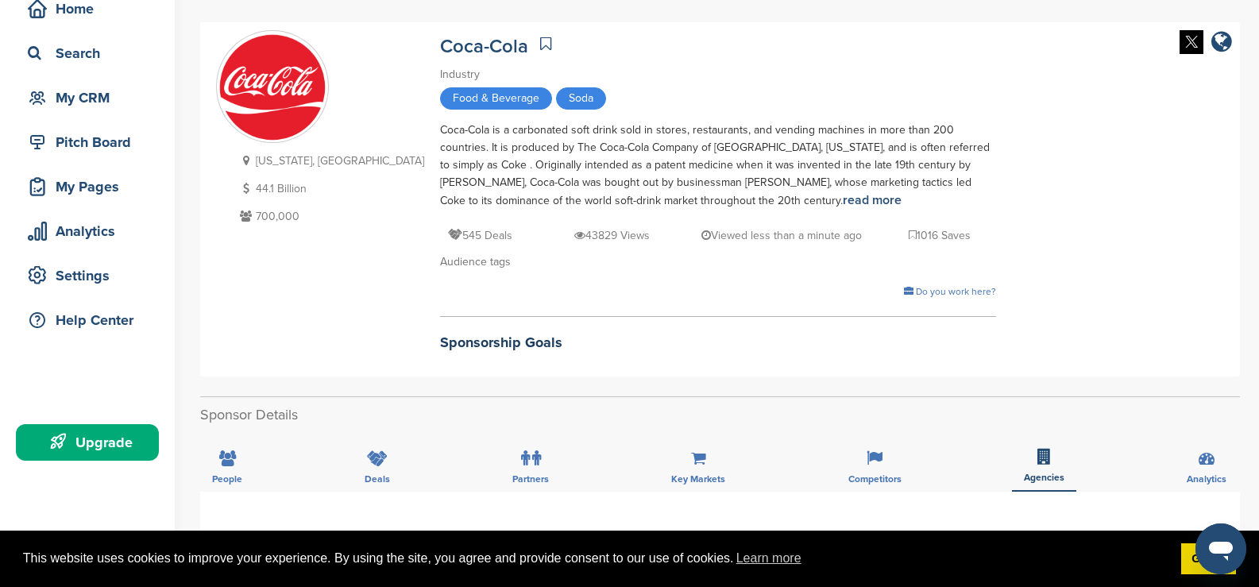
drag, startPoint x: 232, startPoint y: 210, endPoint x: 316, endPoint y: 221, distance: 84.8
click at [316, 221] on div "Georgia, USA 44.1 Billion 700,000" at bounding box center [320, 199] width 208 height 338
click at [297, 242] on div "Georgia, USA 44.1 Billion 700,000" at bounding box center [320, 199] width 208 height 338
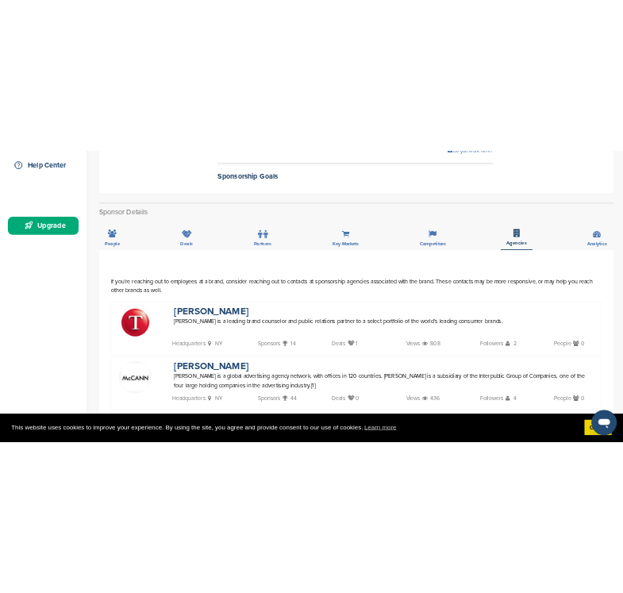
scroll to position [397, 0]
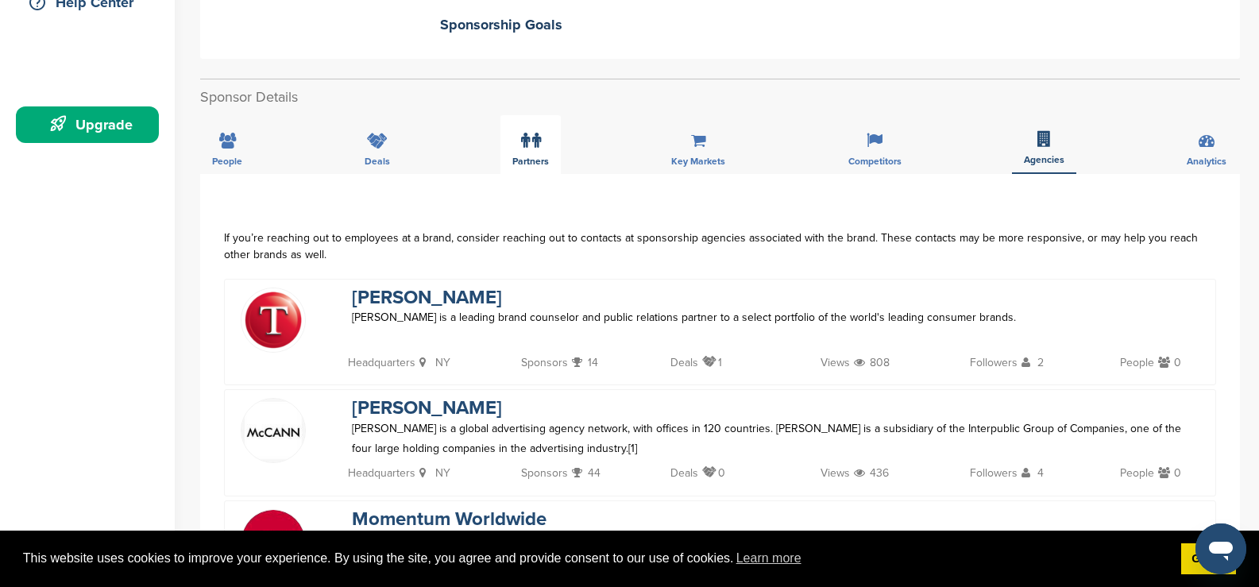
click at [545, 135] on div "Partners" at bounding box center [530, 144] width 60 height 59
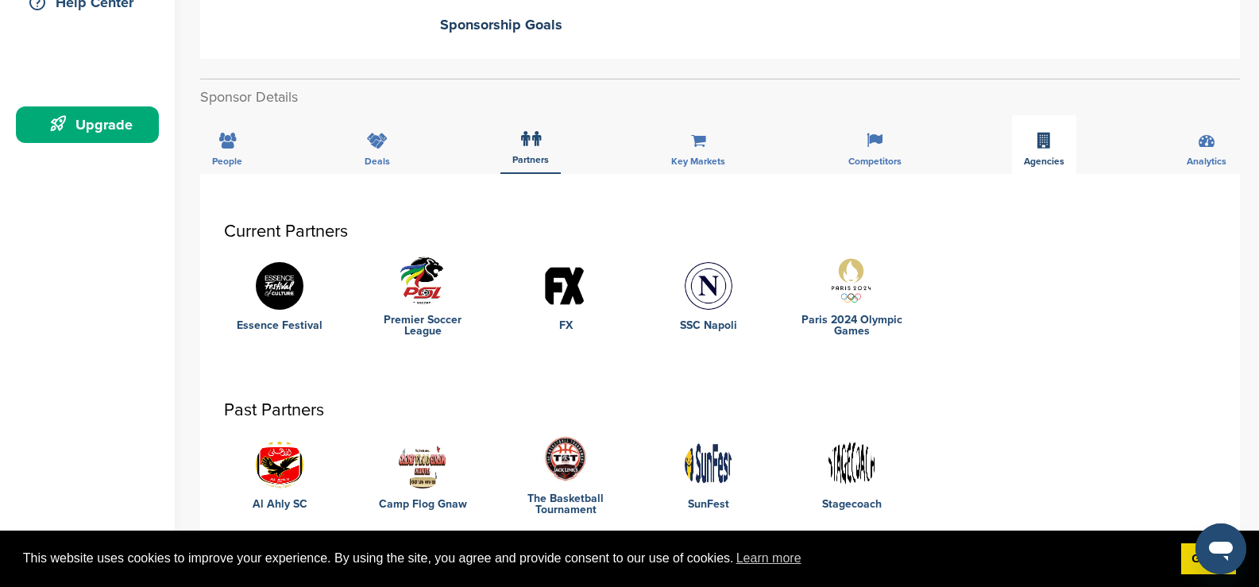
click at [623, 150] on div "Agencies" at bounding box center [1044, 144] width 64 height 59
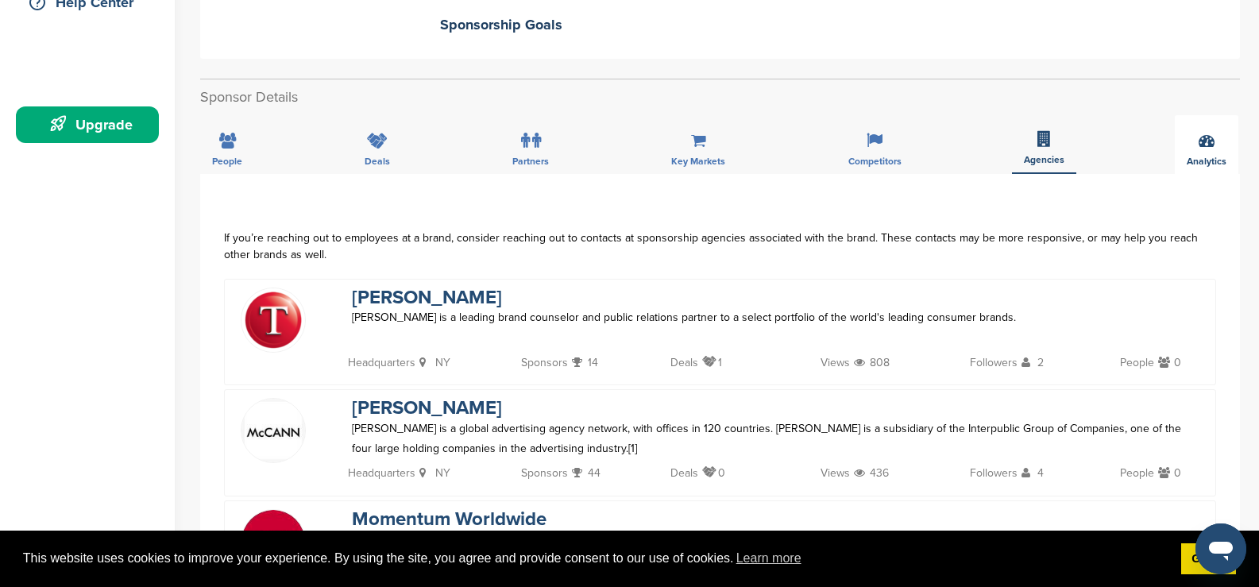
click at [623, 149] on div "Analytics" at bounding box center [1207, 144] width 64 height 59
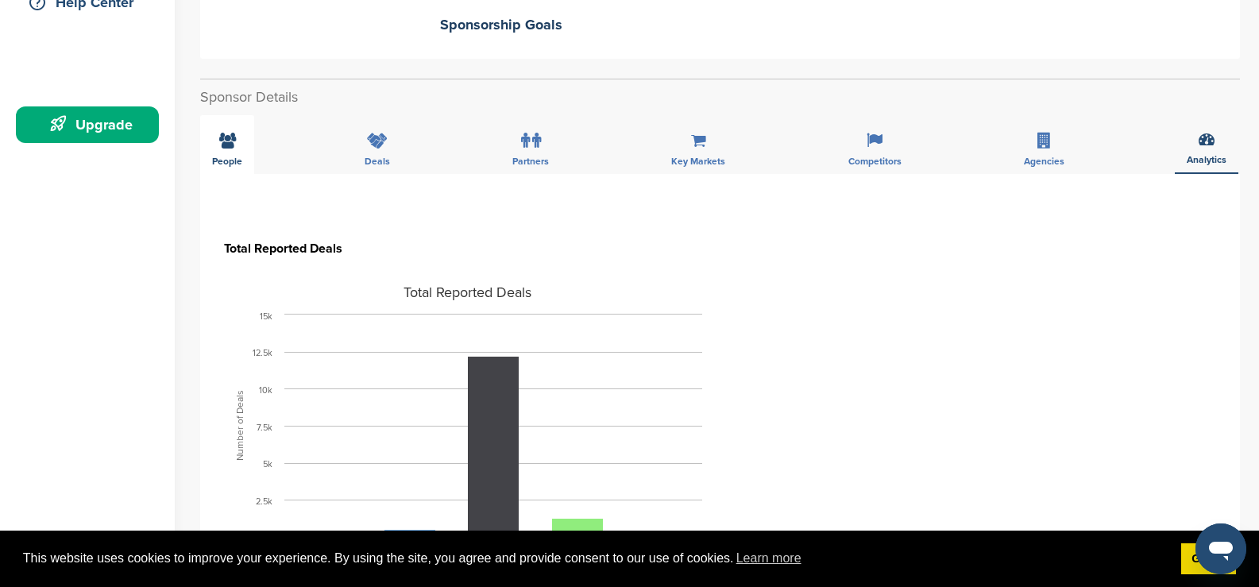
drag, startPoint x: 234, startPoint y: 157, endPoint x: 227, endPoint y: 167, distance: 11.5
click at [231, 158] on span "People" at bounding box center [227, 161] width 30 height 10
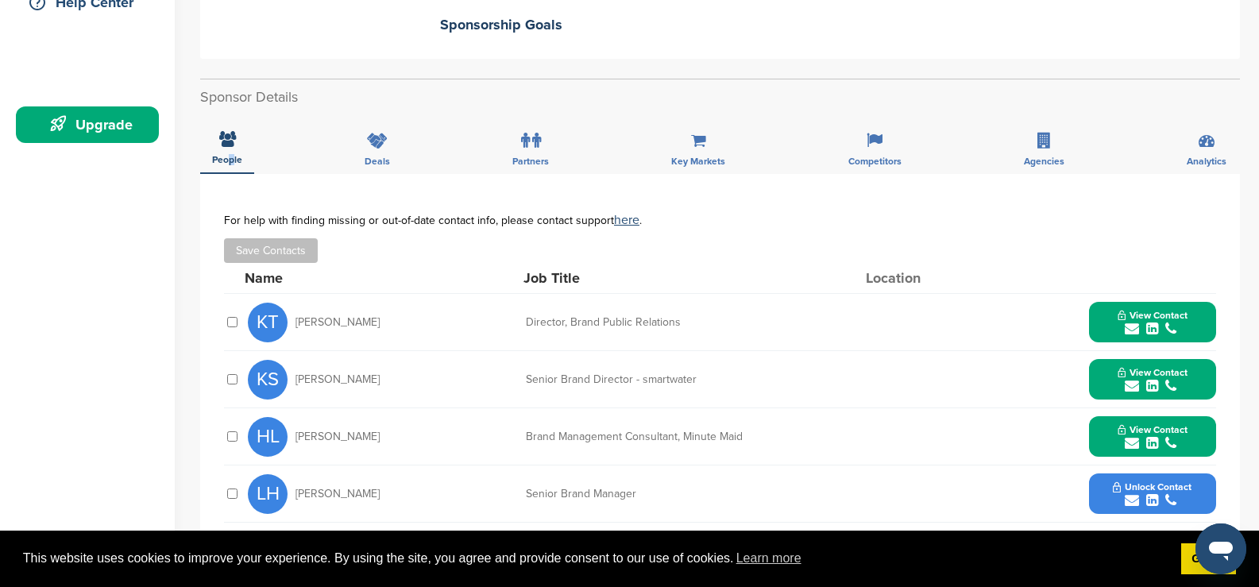
click at [623, 326] on div "submit" at bounding box center [1152, 329] width 70 height 15
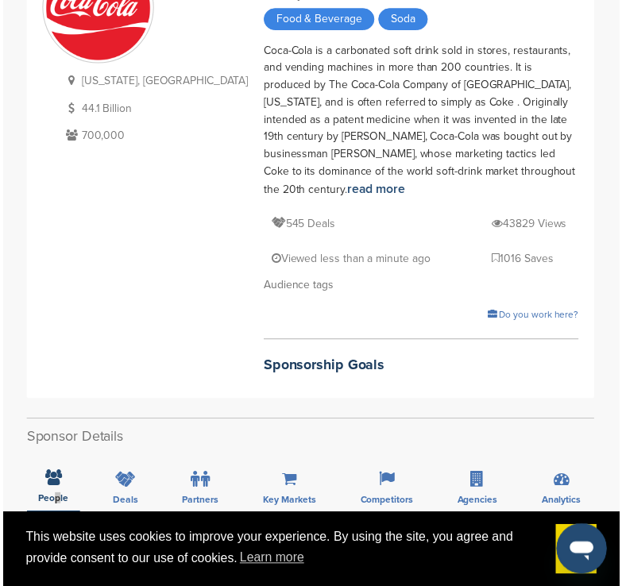
scroll to position [0, 0]
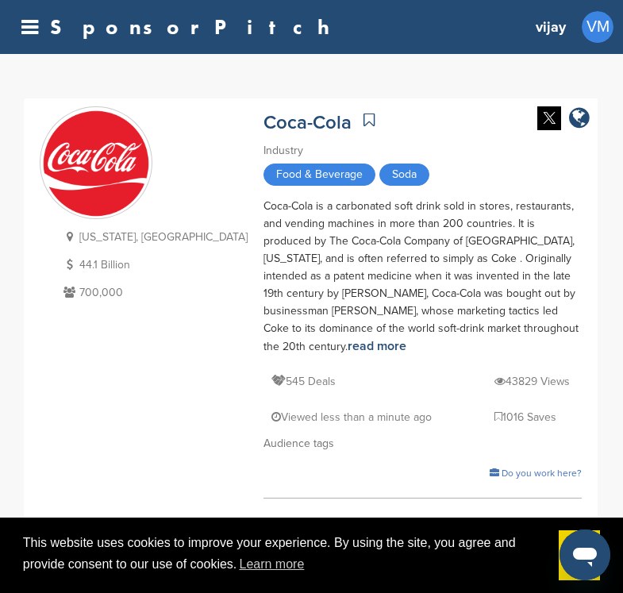
click at [362, 282] on div "Coca-Cola is a carbonated soft drink sold in stores, restaurants, and vending m…" at bounding box center [423, 277] width 318 height 158
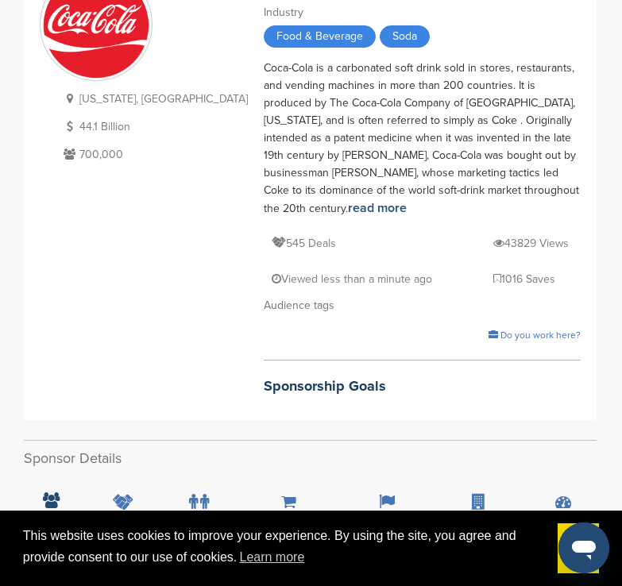
scroll to position [159, 0]
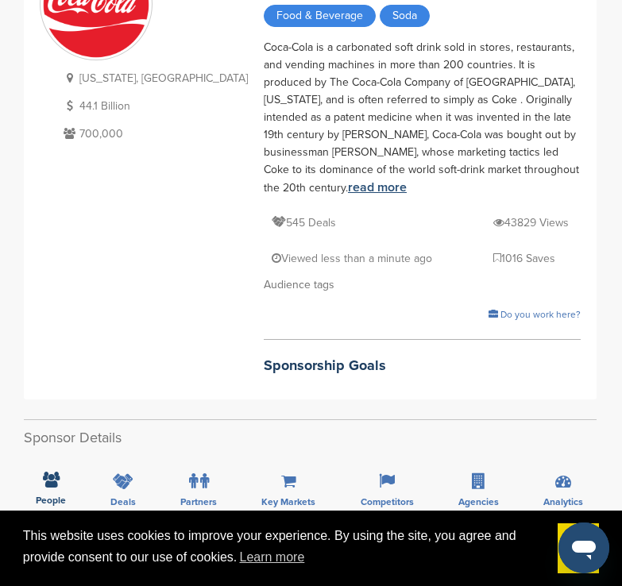
click at [348, 179] on link "read more" at bounding box center [377, 187] width 59 height 16
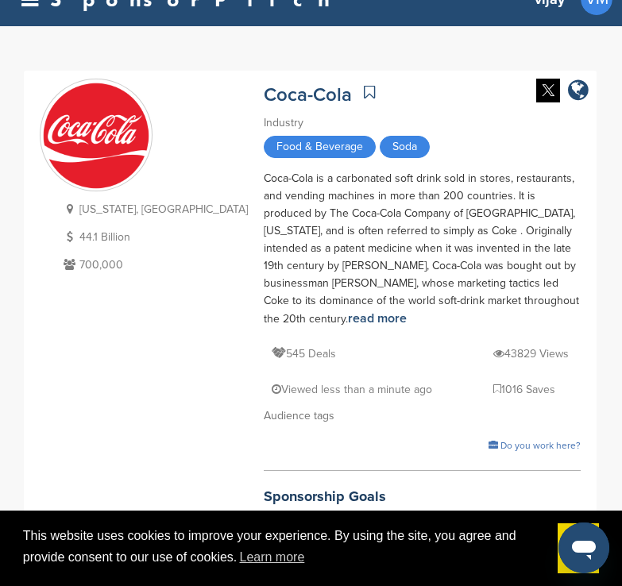
scroll to position [0, 0]
